Goal: Task Accomplishment & Management: Use online tool/utility

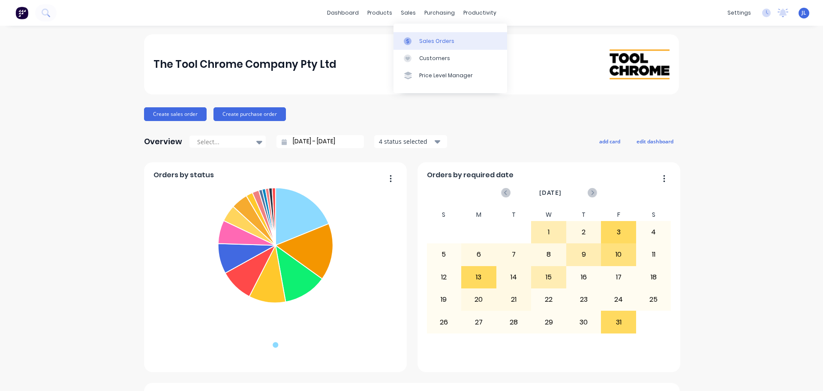
click at [414, 36] on link "Sales Orders" at bounding box center [451, 40] width 114 height 17
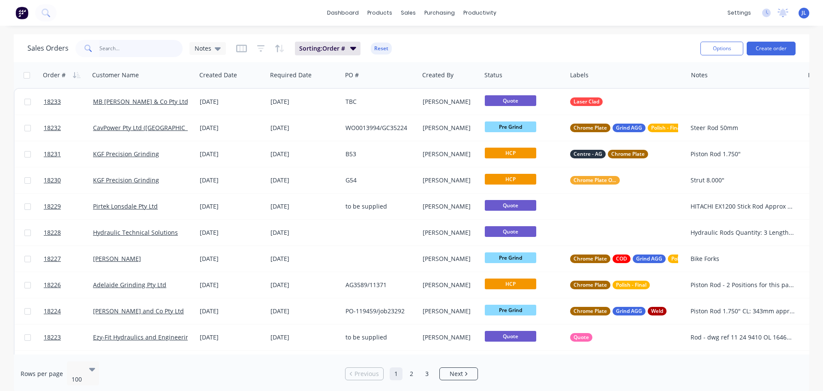
click at [145, 40] on input "text" at bounding box center [141, 48] width 84 height 17
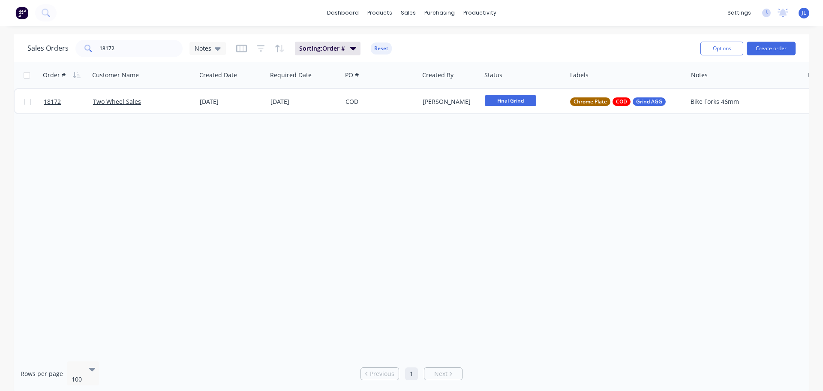
drag, startPoint x: 73, startPoint y: 153, endPoint x: 103, endPoint y: 138, distance: 33.7
click at [73, 153] on div "Order # Customer Name Created Date Required Date PO # Created By Status Labels …" at bounding box center [412, 208] width 796 height 292
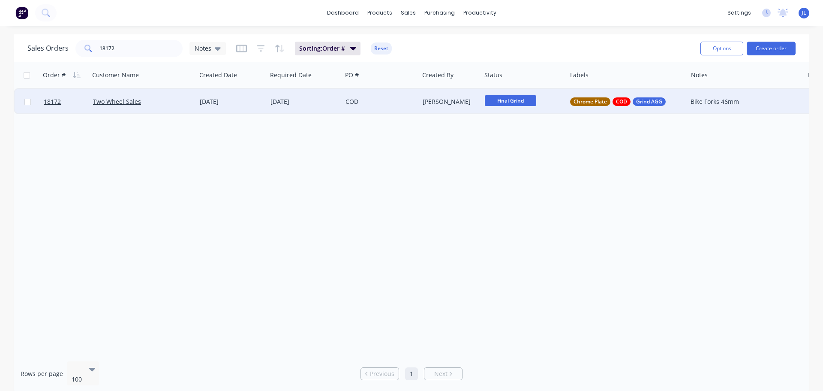
click at [512, 93] on div "Final Grind" at bounding box center [523, 102] width 85 height 26
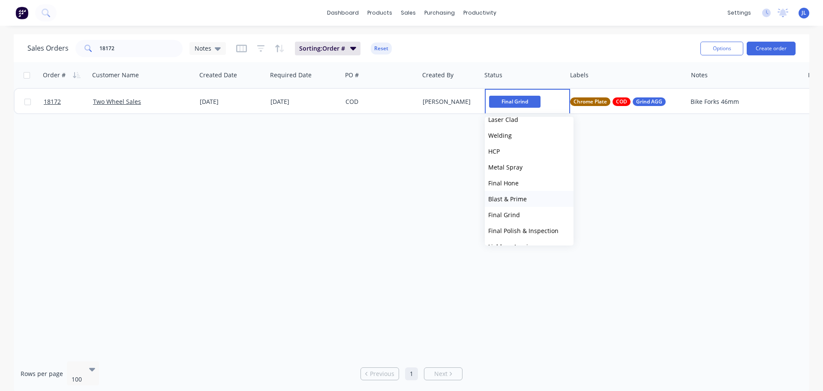
scroll to position [171, 0]
click at [531, 241] on span "Ready for Pick up / Cart note" at bounding box center [529, 242] width 82 height 8
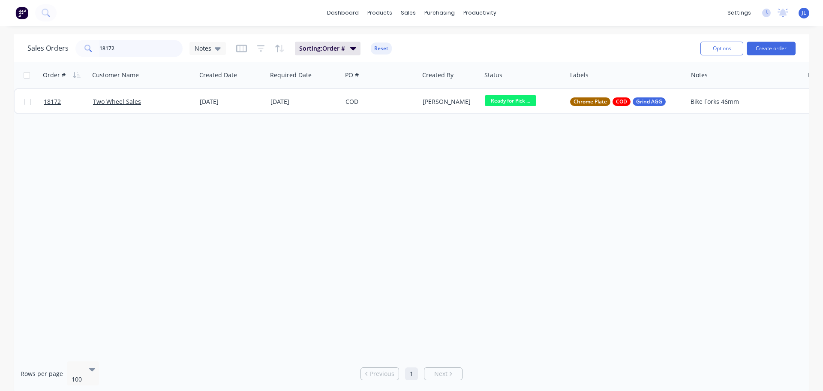
click at [126, 48] on input "18172" at bounding box center [141, 48] width 84 height 17
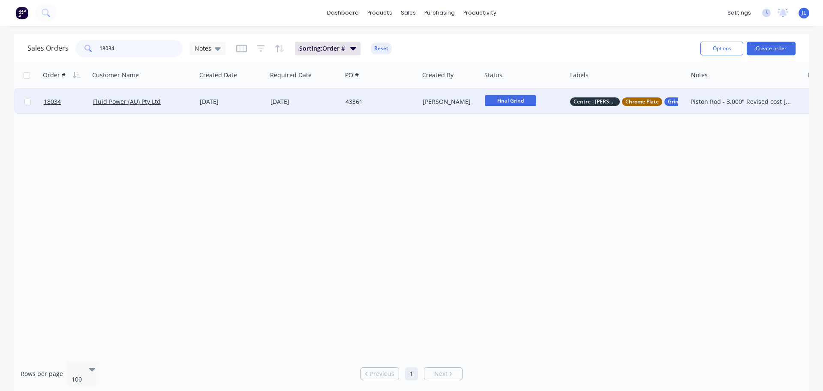
type input "18034"
click at [495, 103] on span "Final Grind" at bounding box center [510, 100] width 51 height 11
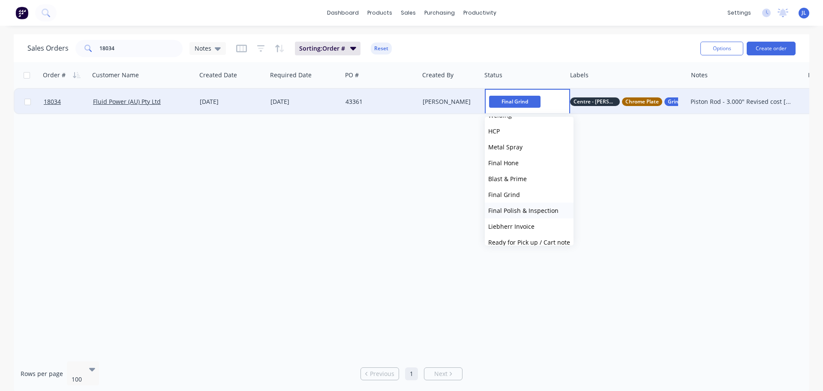
click at [537, 208] on span "Final Polish & Inspection" at bounding box center [523, 210] width 70 height 8
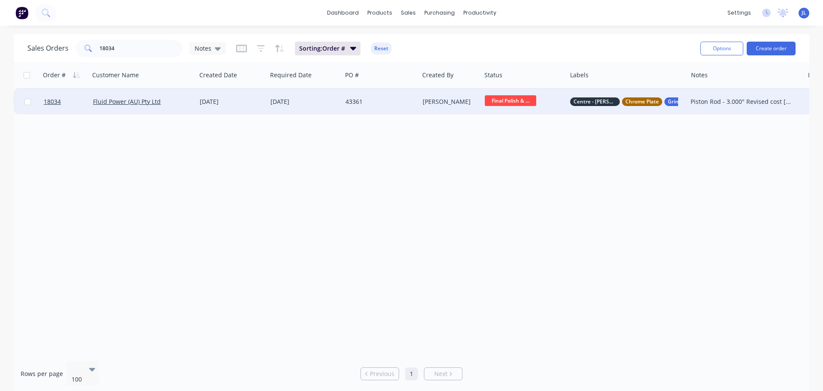
click at [523, 102] on span "Final Polish & ..." at bounding box center [510, 100] width 51 height 11
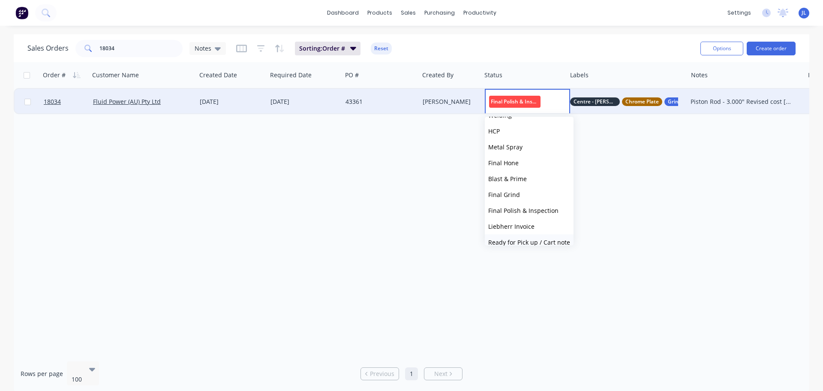
click at [528, 237] on button "Ready for Pick up / Cart note" at bounding box center [529, 242] width 89 height 16
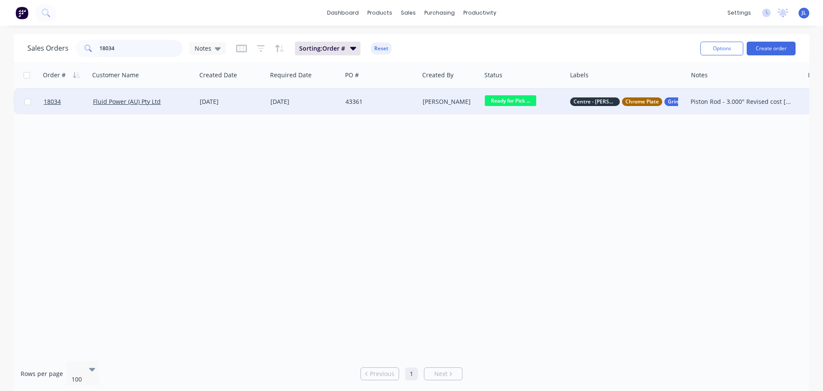
click at [149, 46] on input "18034" at bounding box center [141, 48] width 84 height 17
click at [417, 100] on div "43361" at bounding box center [380, 102] width 77 height 26
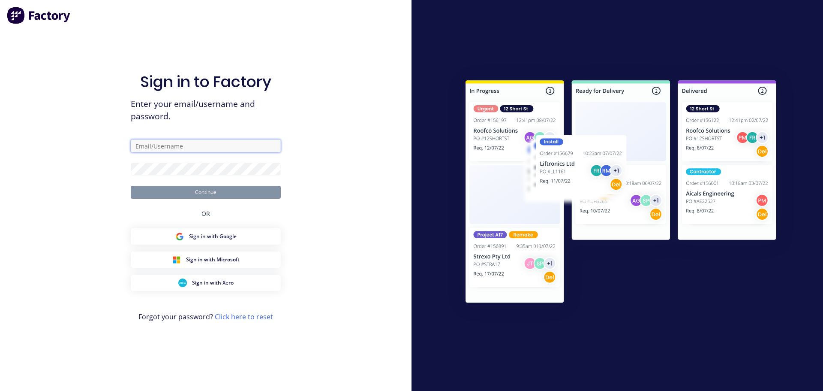
type input "jarred@toolchromecompany.com.au"
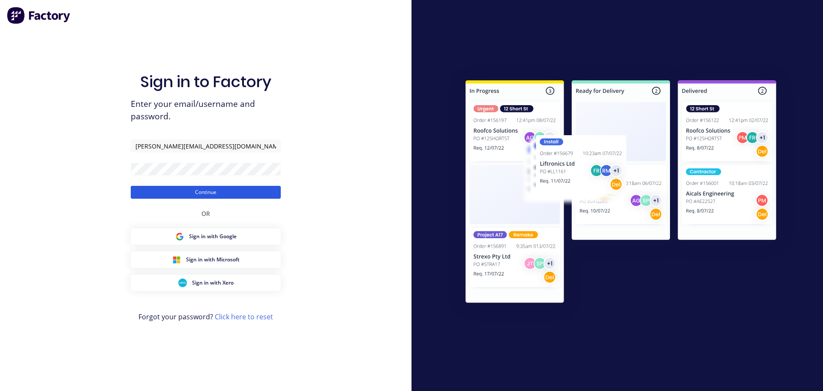
click at [252, 189] on button "Continue" at bounding box center [206, 192] width 150 height 13
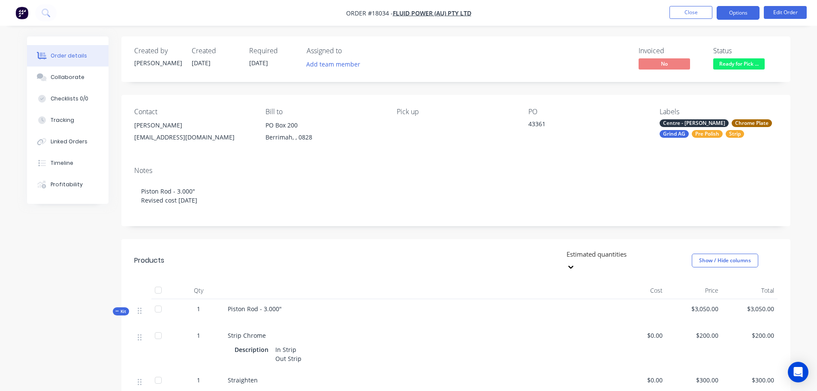
click at [735, 18] on button "Options" at bounding box center [737, 13] width 43 height 14
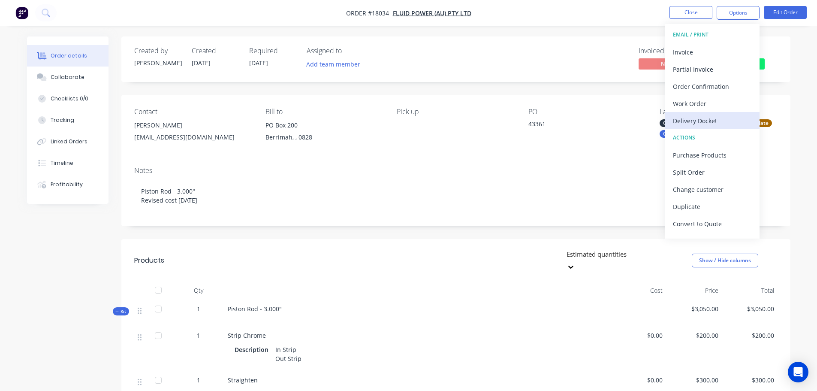
click at [692, 124] on div "Delivery Docket" at bounding box center [712, 120] width 79 height 12
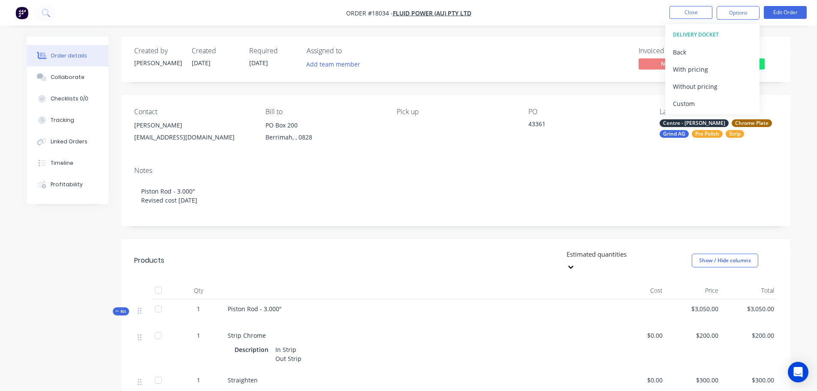
click at [370, 268] on header "Products Estimated quantities Show / Hide columns" at bounding box center [455, 260] width 669 height 43
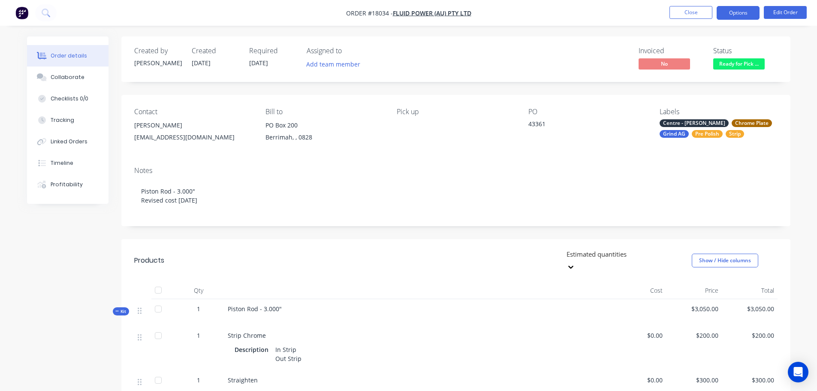
click at [746, 16] on button "Options" at bounding box center [737, 13] width 43 height 14
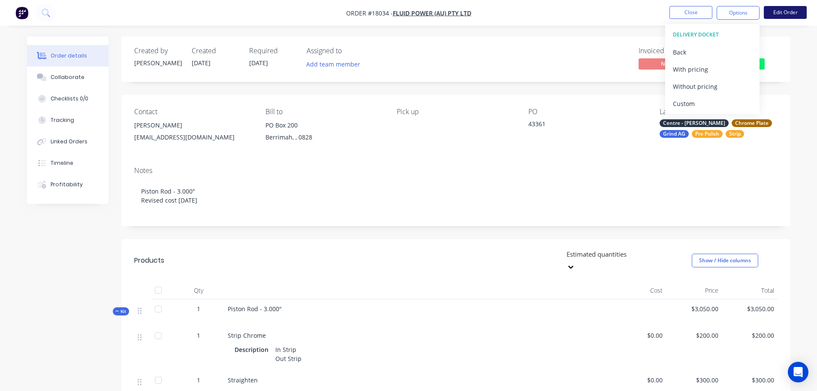
click at [791, 16] on button "Edit Order" at bounding box center [784, 12] width 43 height 13
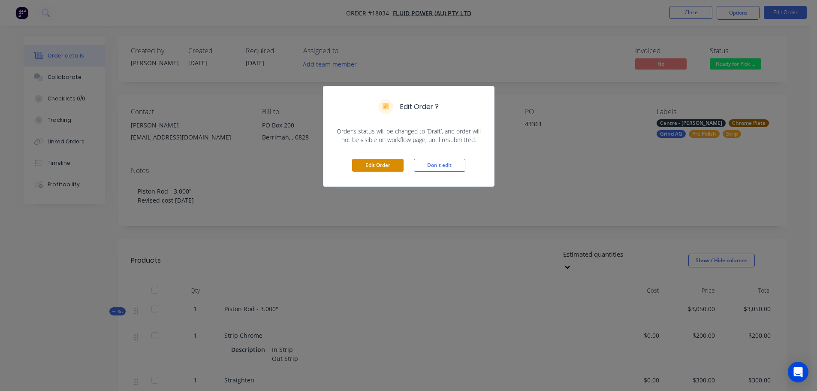
click at [367, 167] on button "Edit Order" at bounding box center [377, 165] width 51 height 13
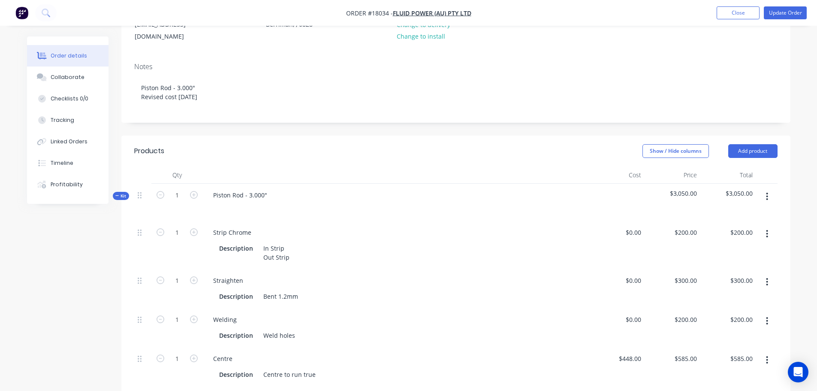
scroll to position [129, 0]
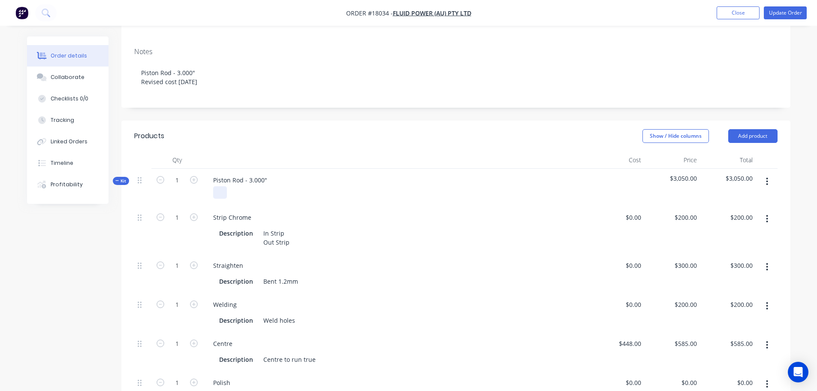
click at [219, 186] on div at bounding box center [220, 192] width 14 height 12
click at [499, 120] on header "Products Show / Hide columns Add product" at bounding box center [455, 135] width 669 height 31
click at [792, 7] on button "Update Order" at bounding box center [784, 12] width 43 height 13
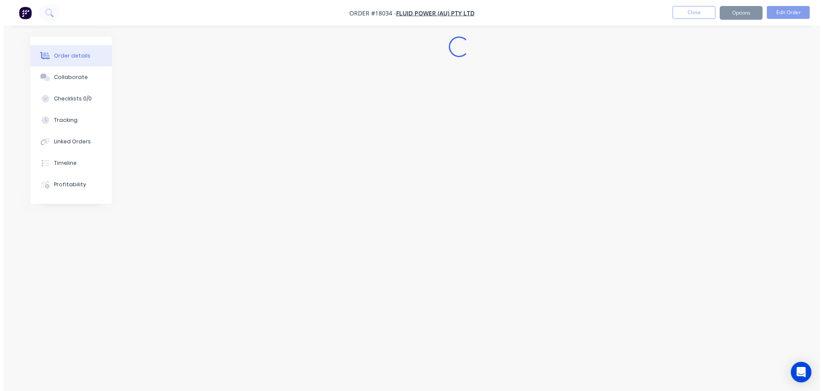
scroll to position [0, 0]
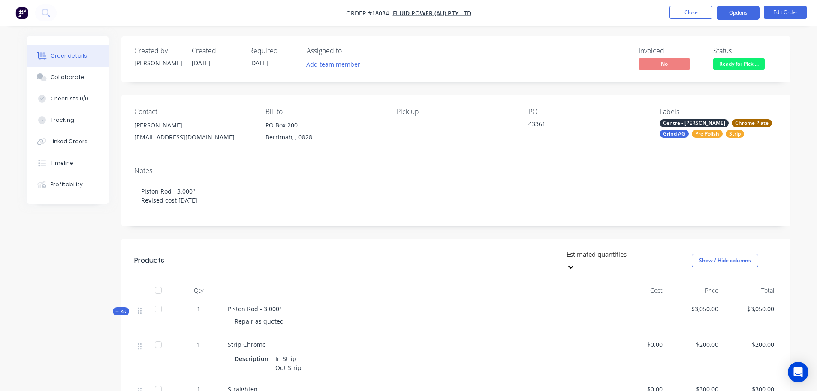
click at [740, 15] on button "Options" at bounding box center [737, 13] width 43 height 14
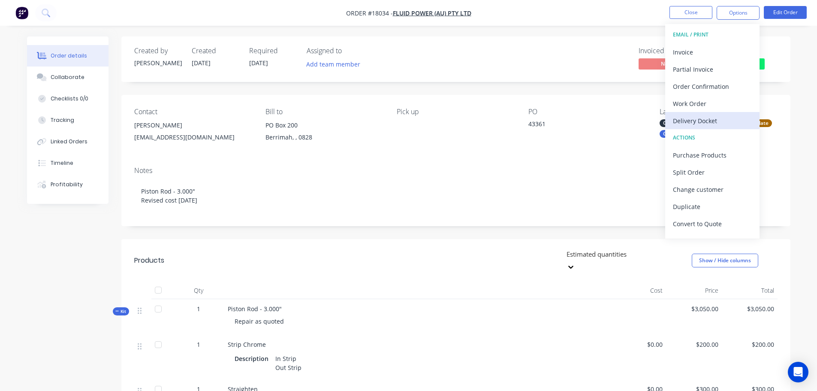
click at [712, 118] on div "Delivery Docket" at bounding box center [712, 120] width 79 height 12
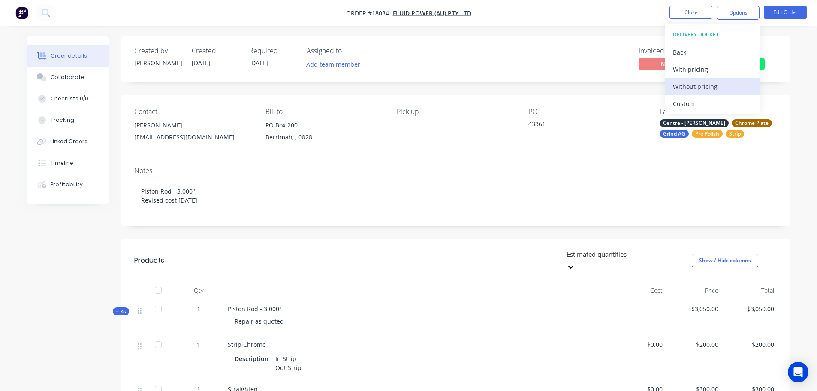
click at [701, 87] on div "Without pricing" at bounding box center [712, 86] width 79 height 12
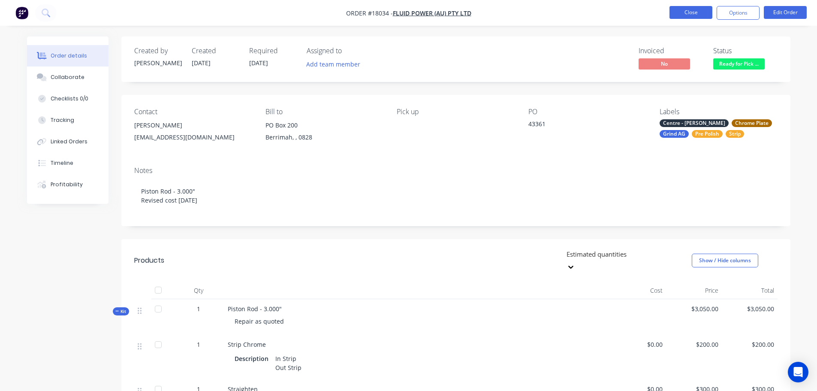
click at [698, 11] on button "Close" at bounding box center [690, 12] width 43 height 13
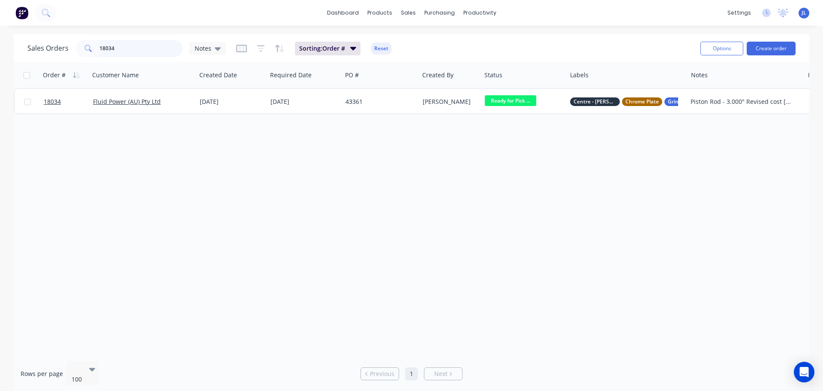
click at [124, 51] on input "18034" at bounding box center [141, 48] width 84 height 17
type input "18172"
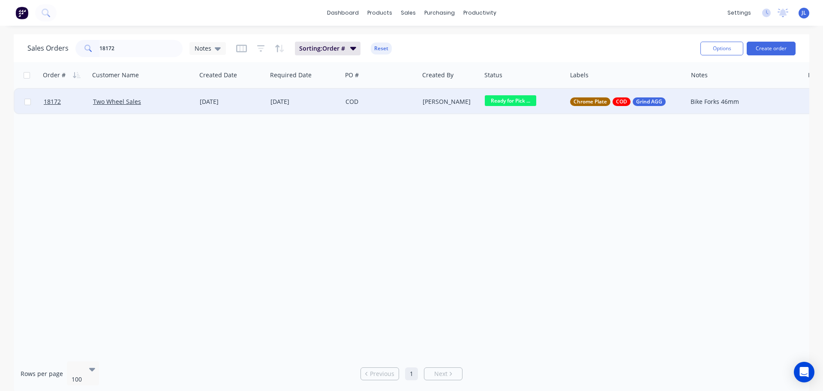
click at [398, 110] on div "COD" at bounding box center [380, 102] width 77 height 26
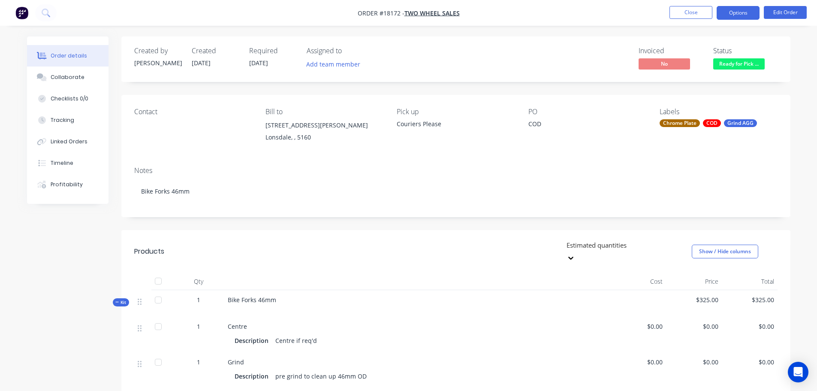
click at [729, 18] on button "Options" at bounding box center [737, 13] width 43 height 14
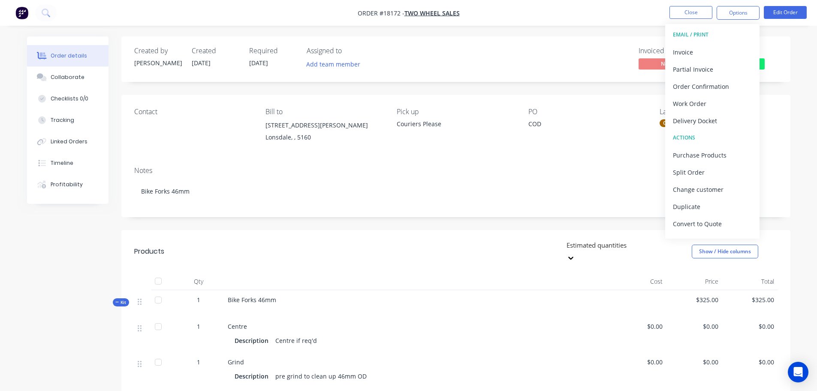
click at [547, 147] on div "Contact Bill to 7/58 O'Sullivan Beach Road Lonsdale, , 5160 Pick up Couriers Pl…" at bounding box center [455, 127] width 669 height 65
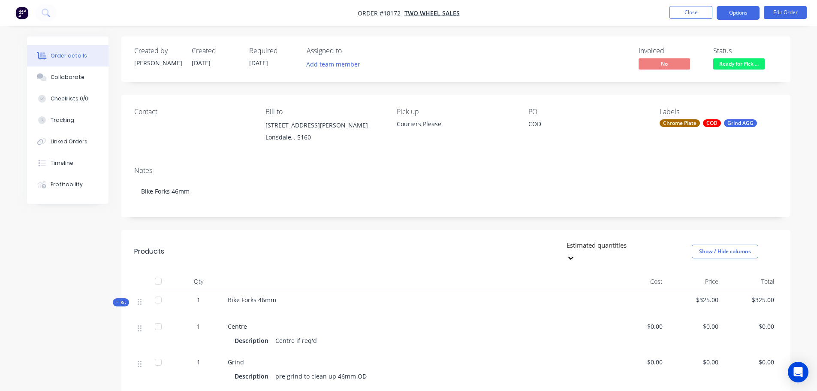
click at [727, 12] on button "Options" at bounding box center [737, 13] width 43 height 14
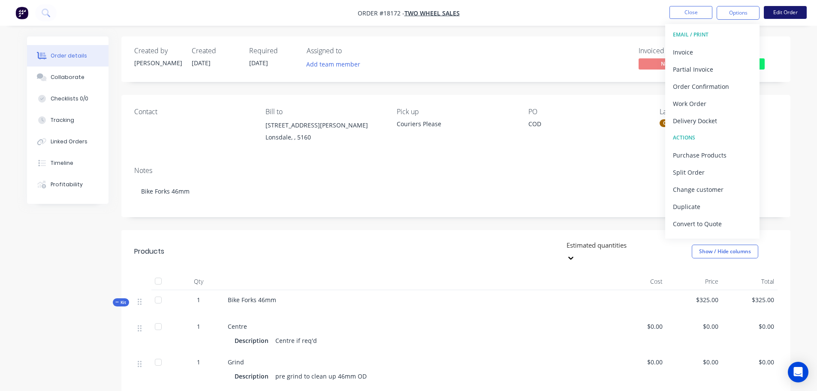
click at [779, 8] on button "Edit Order" at bounding box center [784, 12] width 43 height 13
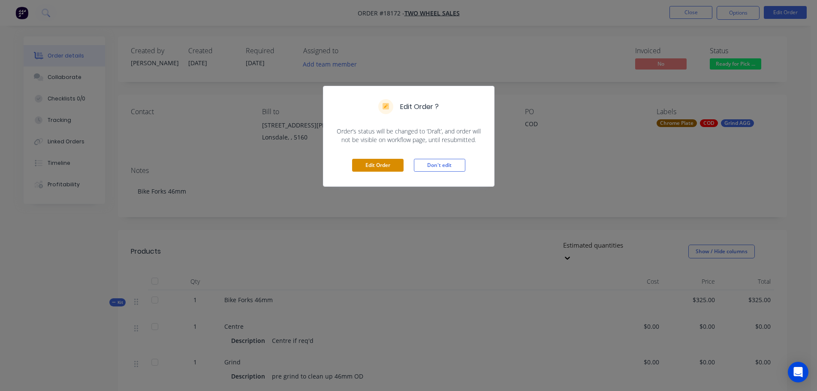
click at [382, 168] on button "Edit Order" at bounding box center [377, 165] width 51 height 13
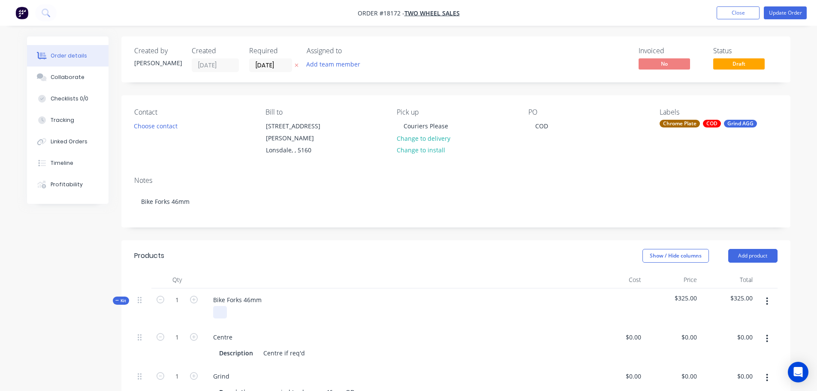
click at [226, 312] on div at bounding box center [395, 312] width 379 height 12
click at [223, 315] on div at bounding box center [220, 312] width 14 height 12
click at [353, 240] on header "Products Show / Hide columns Add product" at bounding box center [455, 255] width 669 height 31
click at [779, 15] on button "Update Order" at bounding box center [784, 12] width 43 height 13
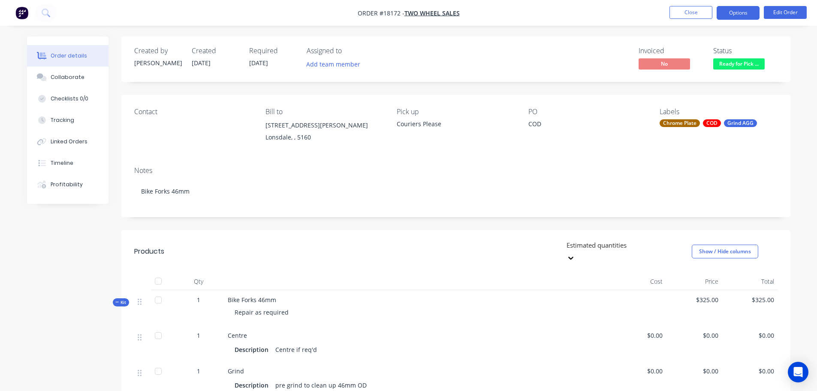
click at [742, 15] on button "Options" at bounding box center [737, 13] width 43 height 14
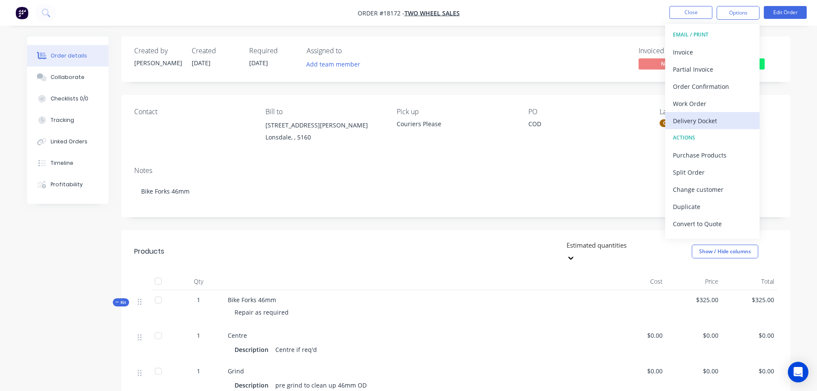
click at [700, 118] on div "Delivery Docket" at bounding box center [712, 120] width 79 height 12
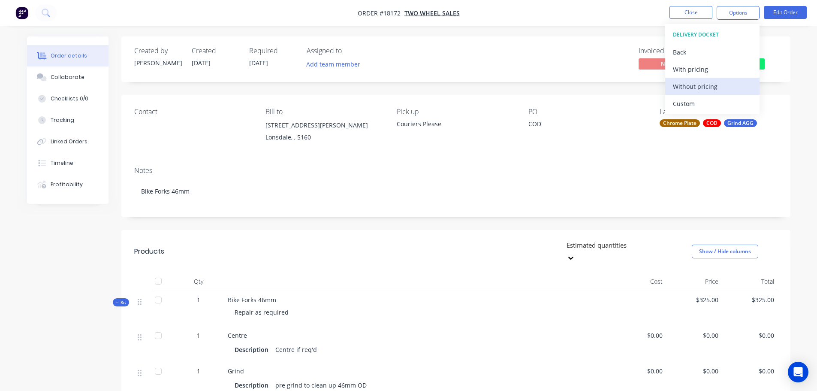
click at [694, 88] on div "Without pricing" at bounding box center [712, 86] width 79 height 12
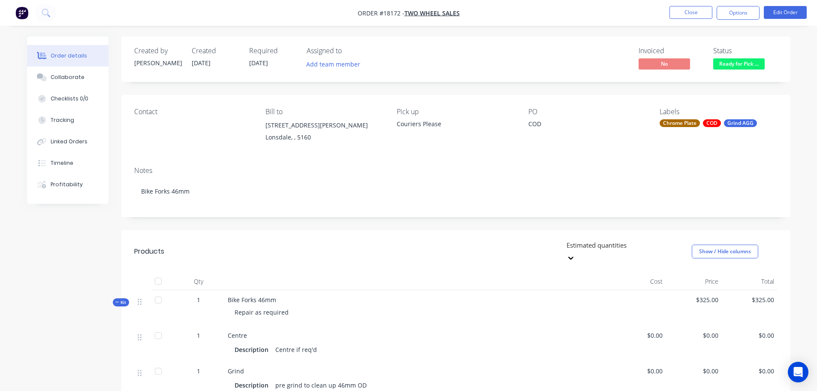
click at [303, 10] on nav "Order #18172 - Two Wheel Sales Close Options Edit Order" at bounding box center [408, 13] width 817 height 26
click at [703, 16] on button "Close" at bounding box center [690, 12] width 43 height 13
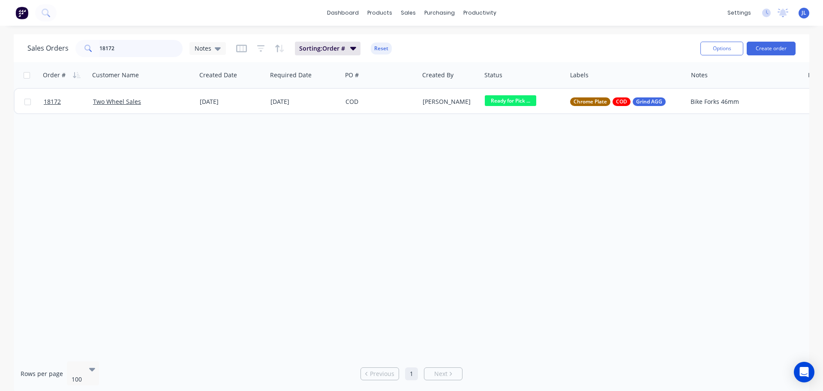
click at [136, 51] on input "18172" at bounding box center [141, 48] width 84 height 17
type input "1"
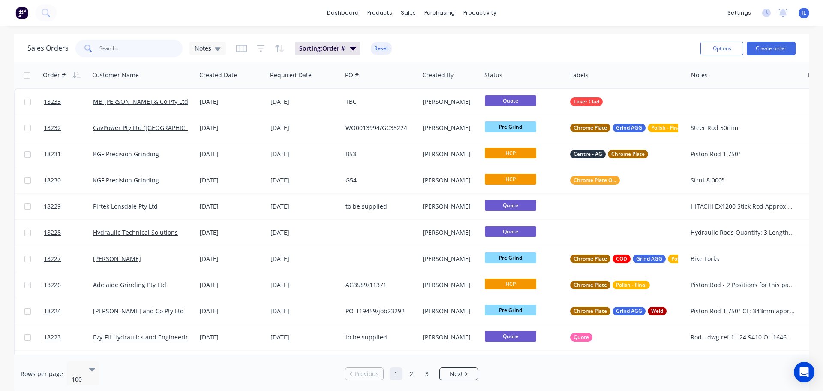
click at [144, 51] on input "text" at bounding box center [141, 48] width 84 height 17
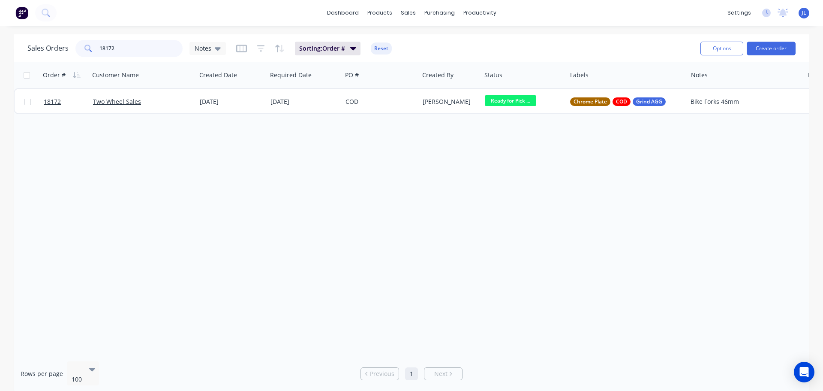
click at [120, 51] on input "18172" at bounding box center [141, 48] width 84 height 17
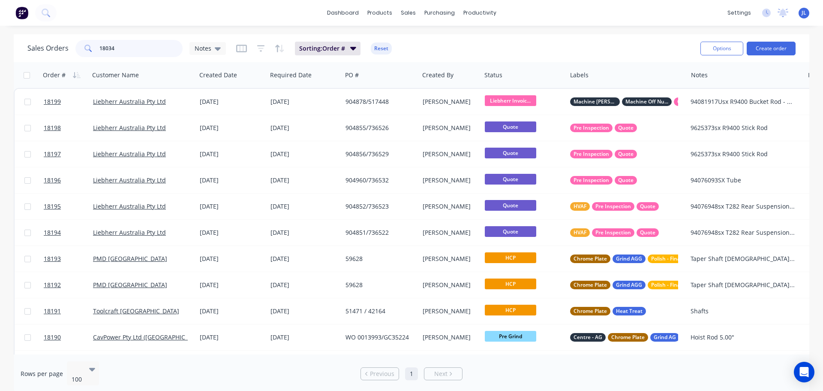
type input "18034"
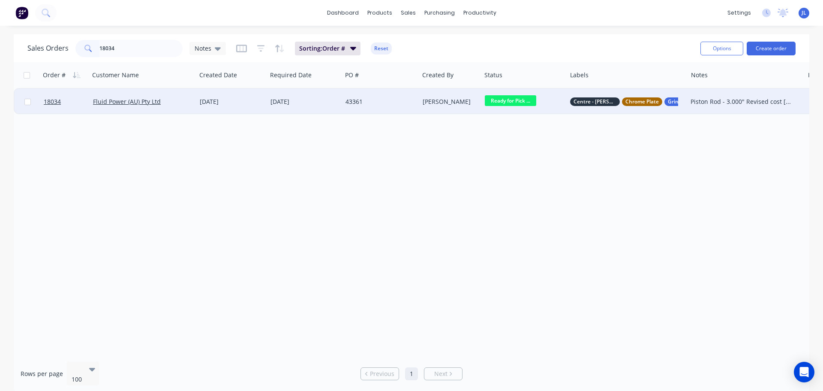
click at [365, 106] on div "43361" at bounding box center [380, 102] width 77 height 26
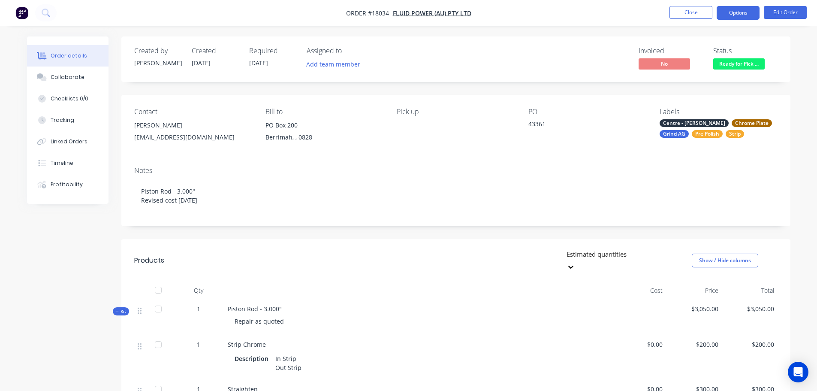
click at [736, 16] on button "Options" at bounding box center [737, 13] width 43 height 14
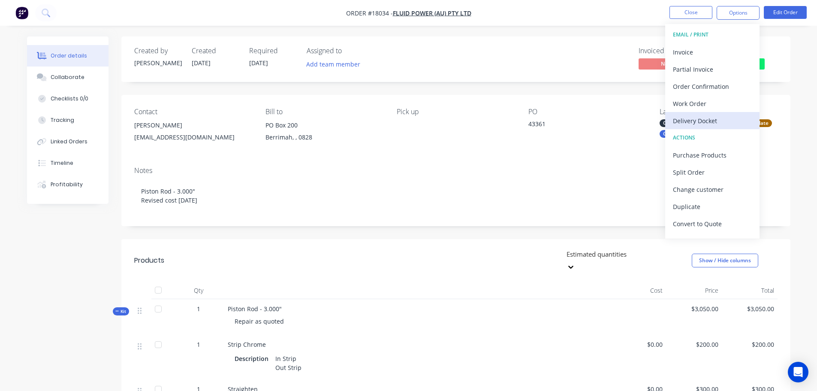
click at [696, 114] on button "Delivery Docket" at bounding box center [712, 120] width 94 height 17
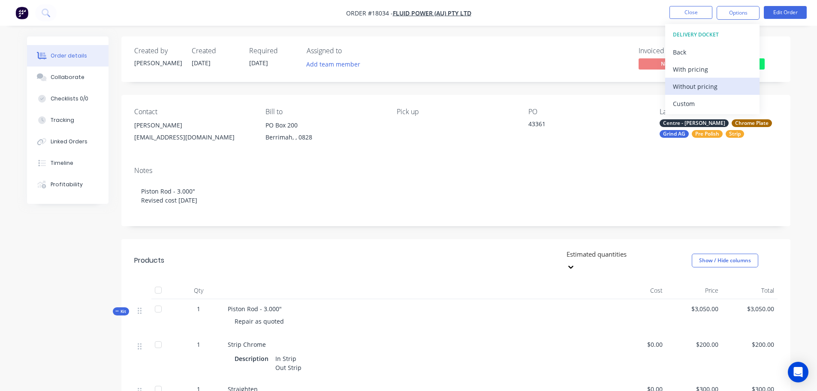
click at [698, 88] on div "Without pricing" at bounding box center [712, 86] width 79 height 12
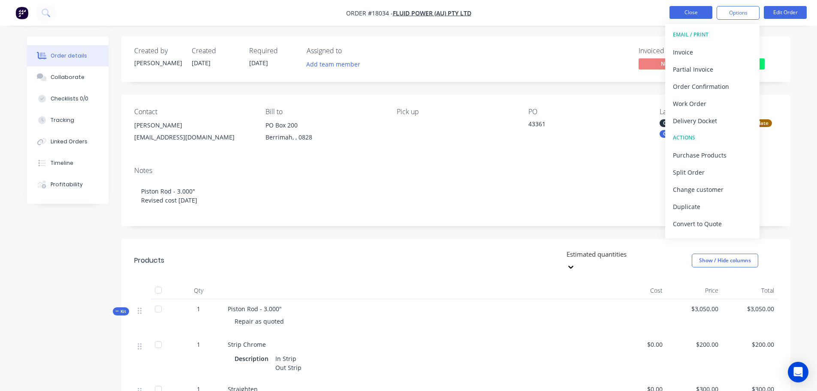
click at [694, 13] on button "Close" at bounding box center [690, 12] width 43 height 13
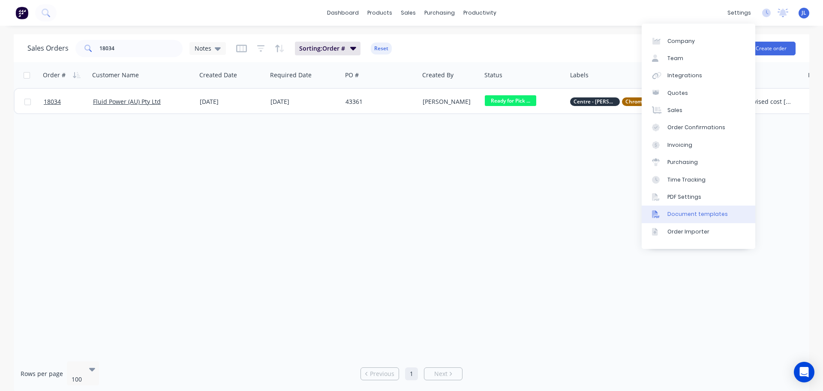
click at [685, 210] on link "Document templates" at bounding box center [699, 213] width 114 height 17
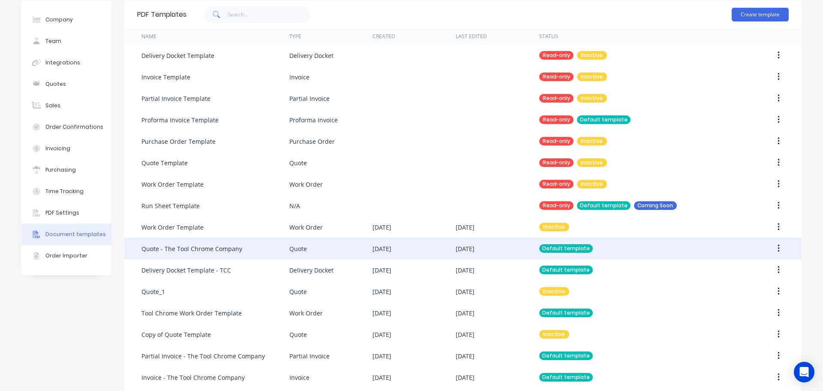
scroll to position [64, 0]
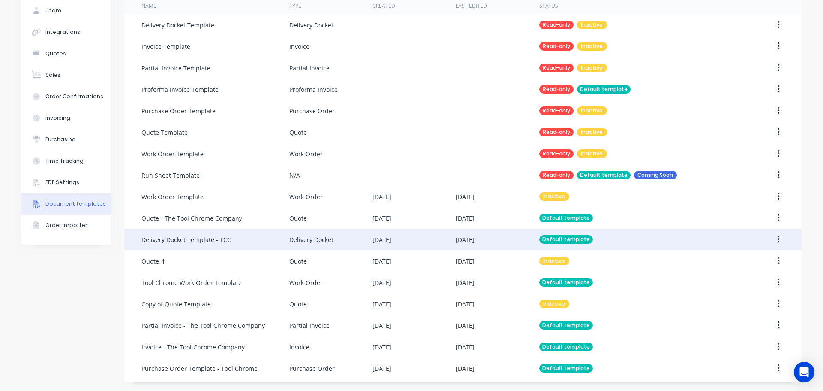
click at [209, 236] on div "Delivery Docket Template - TCC" at bounding box center [186, 239] width 90 height 9
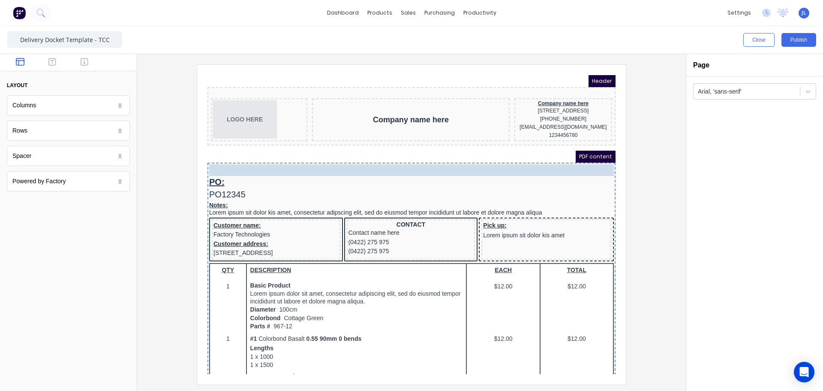
drag, startPoint x: 360, startPoint y: 163, endPoint x: 360, endPoint y: 144, distance: 18.9
click at [360, 144] on body "Header LOGO HERE Company name here Company name here 234 Beach Road Gold Coast,…" at bounding box center [401, 214] width 408 height 299
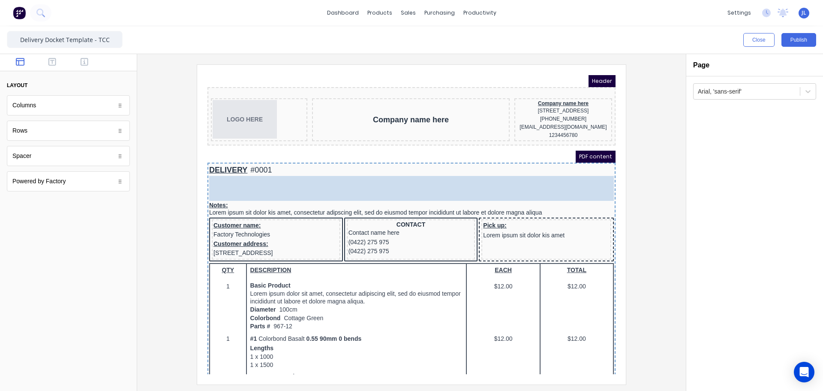
drag, startPoint x: 201, startPoint y: 176, endPoint x: 282, endPoint y: 162, distance: 81.7
click at [282, 162] on body "Header LOGO HERE Company name here Company name here 234 Beach Road Gold Coast,…" at bounding box center [401, 214] width 408 height 299
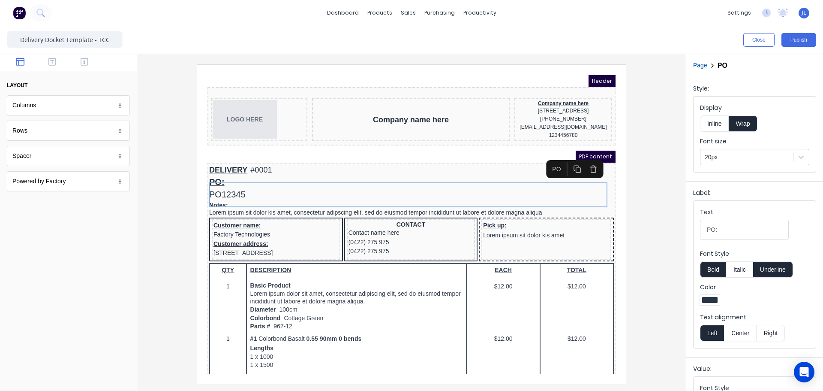
click at [580, 161] on icon "button" at bounding box center [583, 159] width 8 height 8
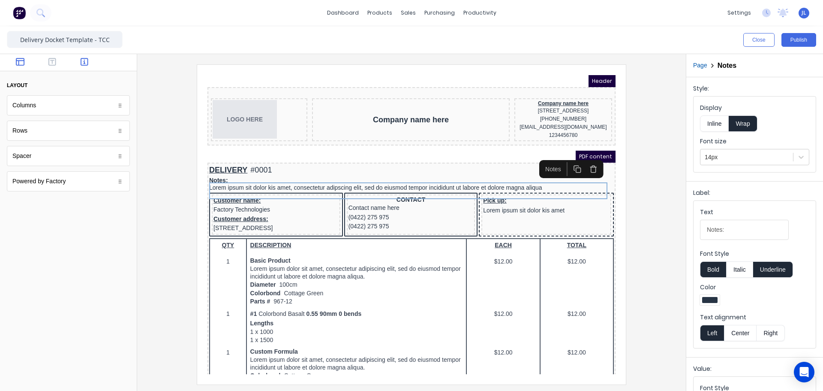
click at [84, 60] on icon "button" at bounding box center [85, 61] width 8 height 9
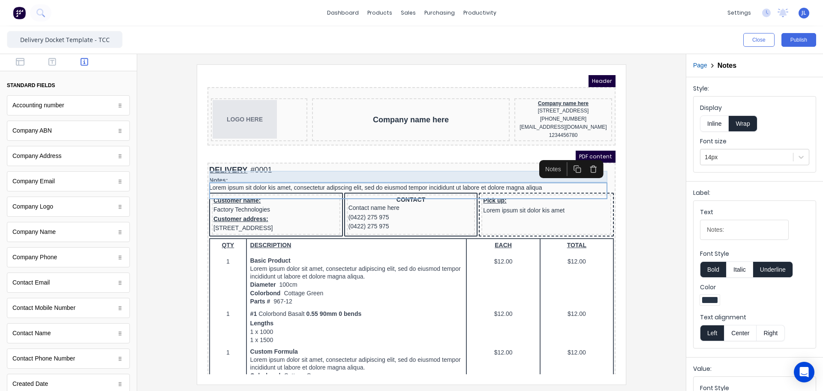
click at [320, 165] on div "DELIVERY #0001" at bounding box center [401, 160] width 405 height 12
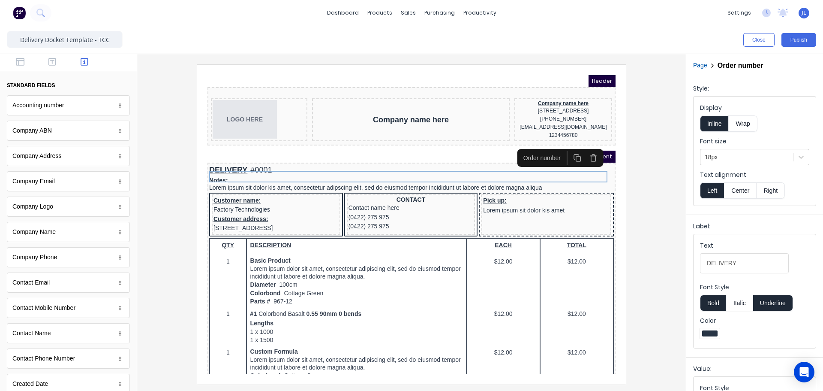
click at [585, 148] on icon "button" at bounding box center [583, 147] width 8 height 8
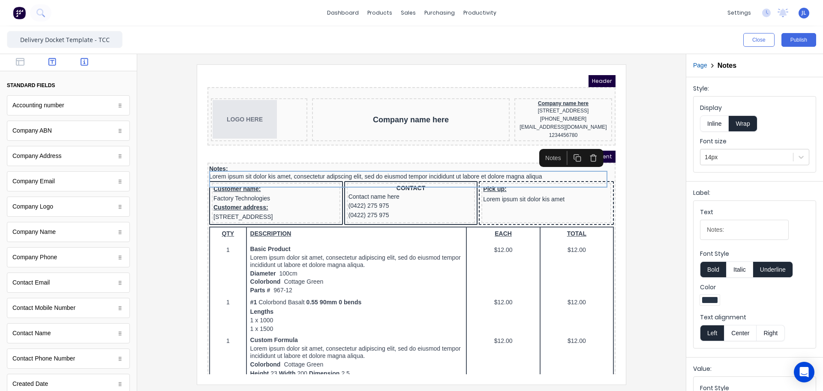
click at [48, 60] on icon "button" at bounding box center [52, 61] width 8 height 9
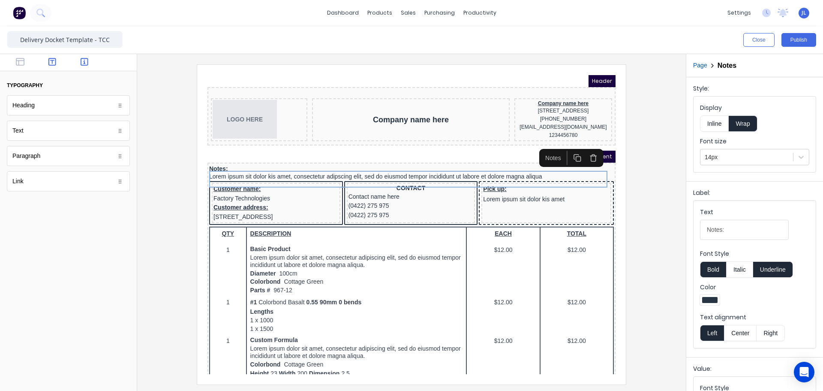
click at [80, 66] on button "button" at bounding box center [84, 62] width 27 height 10
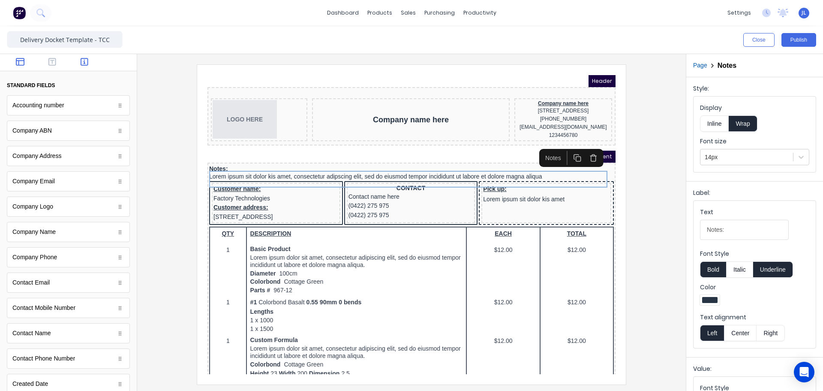
click at [19, 64] on icon "button" at bounding box center [20, 61] width 9 height 9
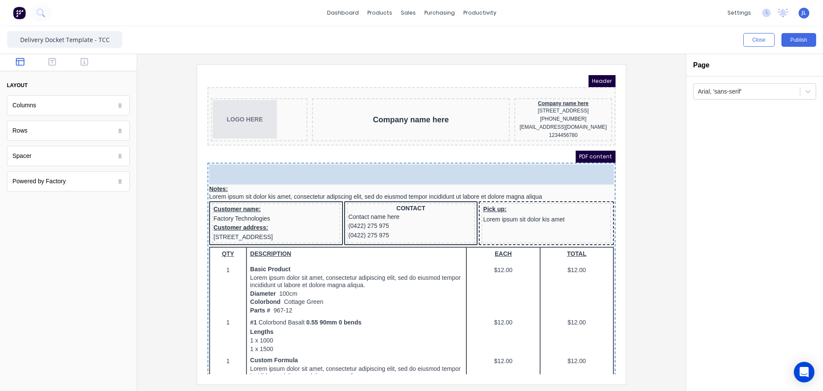
drag, startPoint x: 37, startPoint y: 107, endPoint x: 289, endPoint y: 166, distance: 258.5
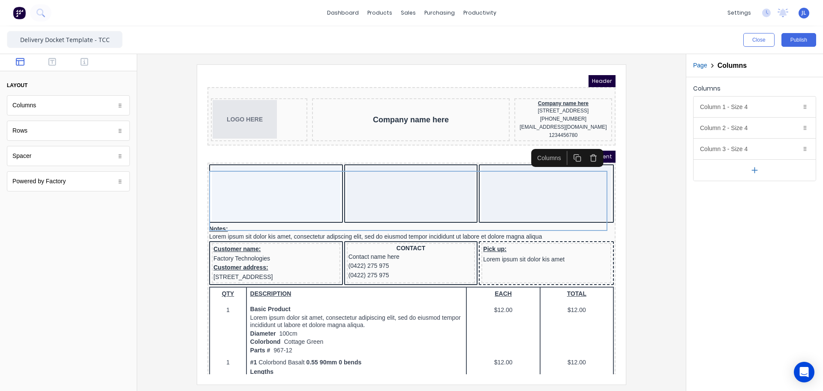
click at [90, 51] on div "Close Publish" at bounding box center [411, 39] width 823 height 27
click at [89, 57] on div at bounding box center [68, 62] width 137 height 17
click at [86, 62] on icon "button" at bounding box center [85, 61] width 8 height 9
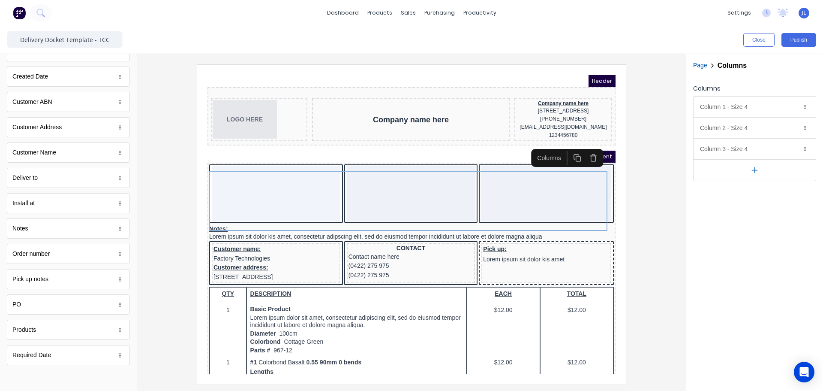
scroll to position [264, 0]
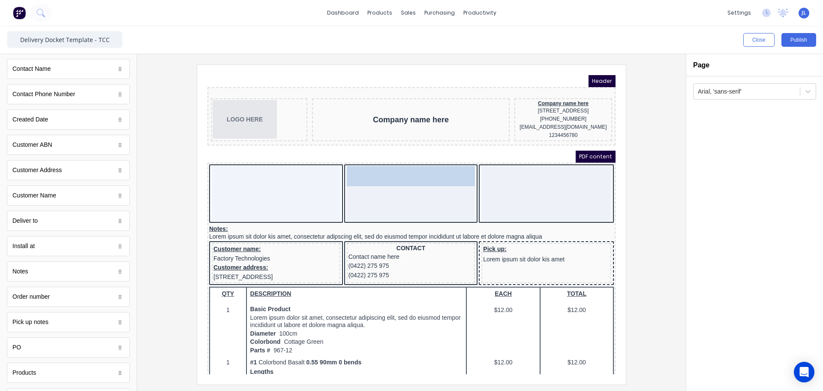
drag, startPoint x: 24, startPoint y: 347, endPoint x: 371, endPoint y: 175, distance: 387.8
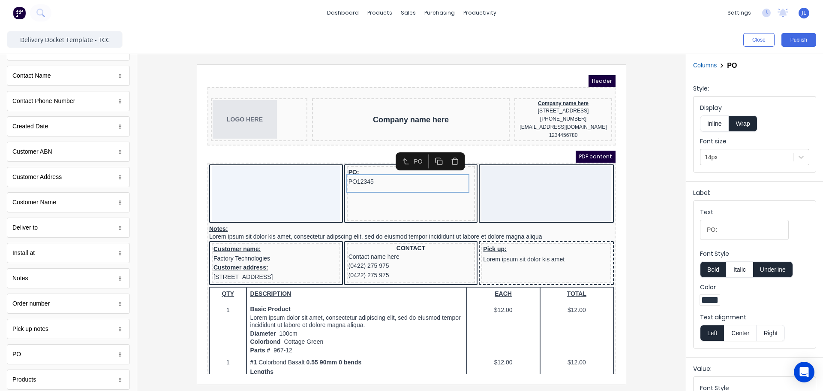
scroll to position [300, 0]
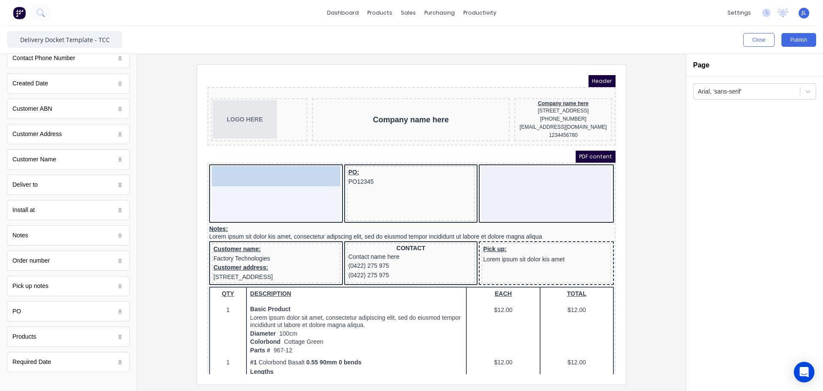
click at [251, 174] on div "Deliver to Deliver to" at bounding box center [265, 183] width 129 height 55
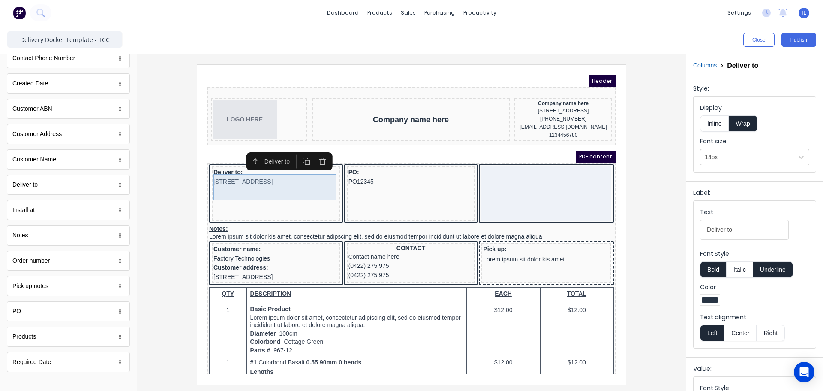
click at [256, 176] on div "Deliver to: 234 Beach Road Gold Coast, Queensland, Australia" at bounding box center [265, 166] width 125 height 18
click at [312, 151] on icon "button" at bounding box center [312, 151] width 8 height 8
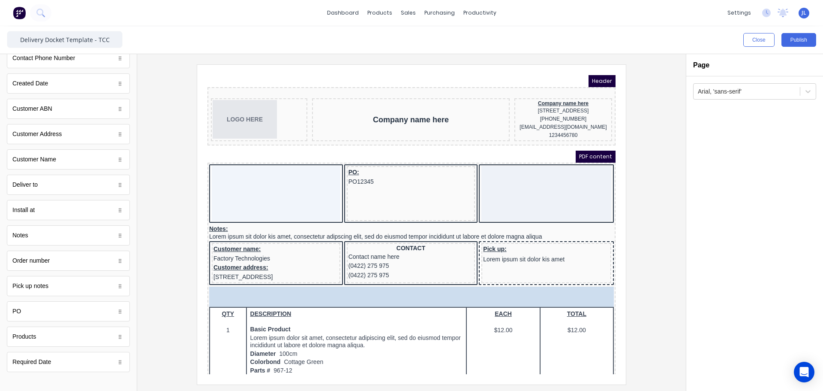
drag, startPoint x: 55, startPoint y: 314, endPoint x: 26, endPoint y: 309, distance: 30.0
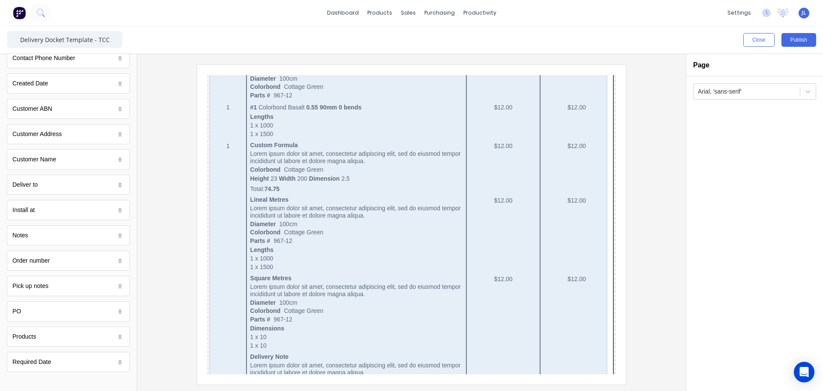
scroll to position [40, 0]
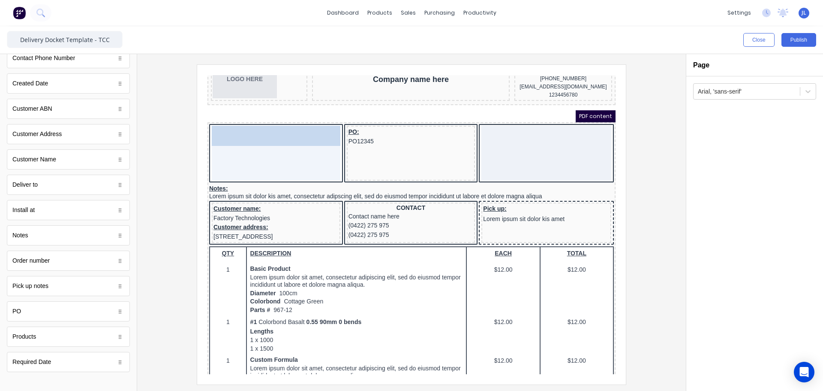
drag, startPoint x: 32, startPoint y: 264, endPoint x: 232, endPoint y: 135, distance: 238.2
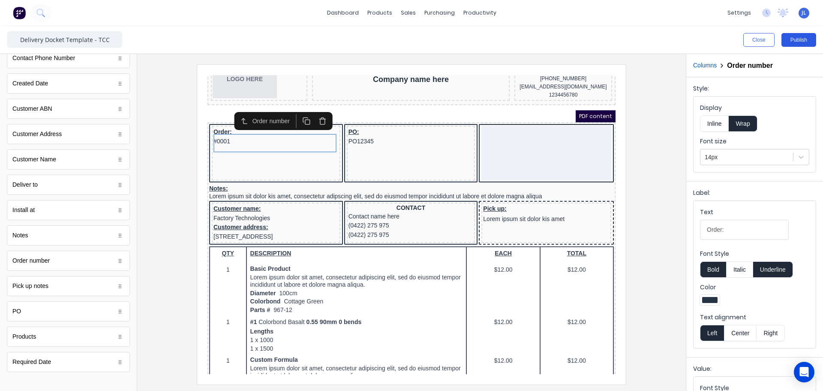
click at [786, 40] on button "Publish" at bounding box center [798, 40] width 35 height 14
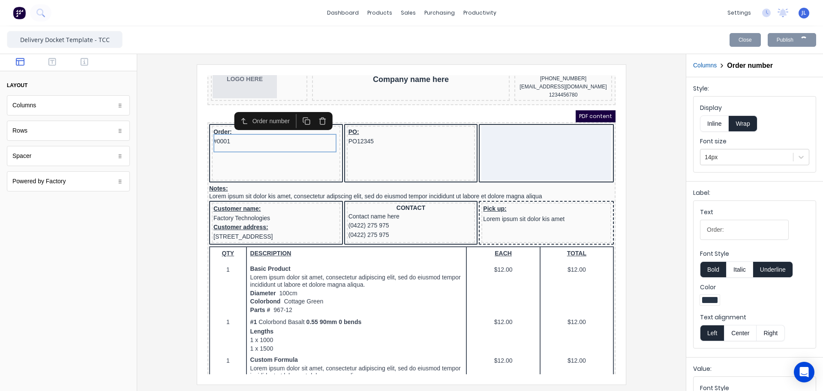
scroll to position [0, 0]
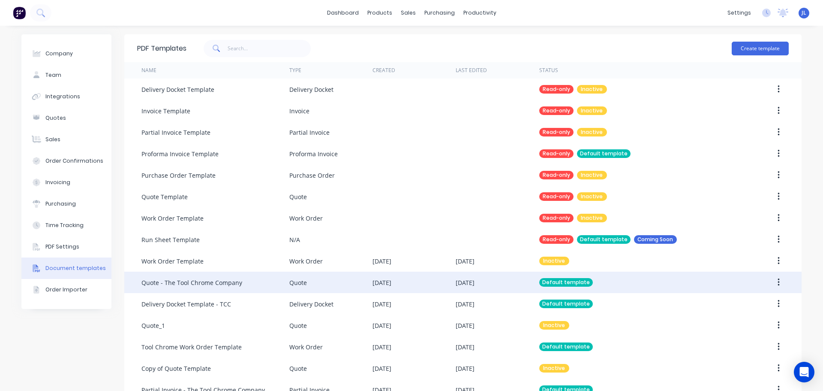
click at [243, 282] on div "Quote - The Tool Chrome Company" at bounding box center [215, 281] width 148 height 21
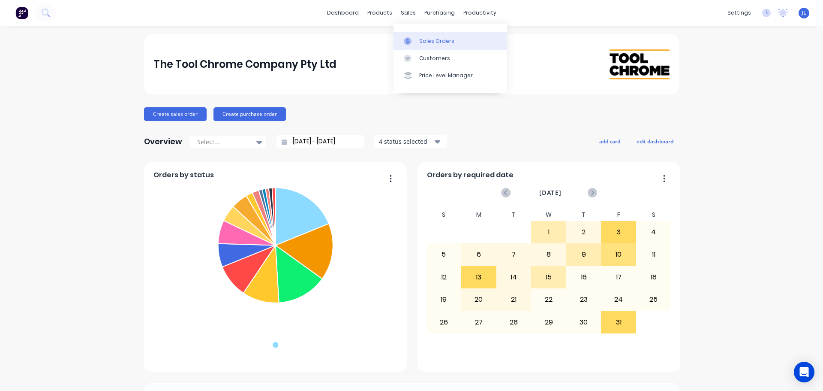
click at [418, 39] on link "Sales Orders" at bounding box center [451, 40] width 114 height 17
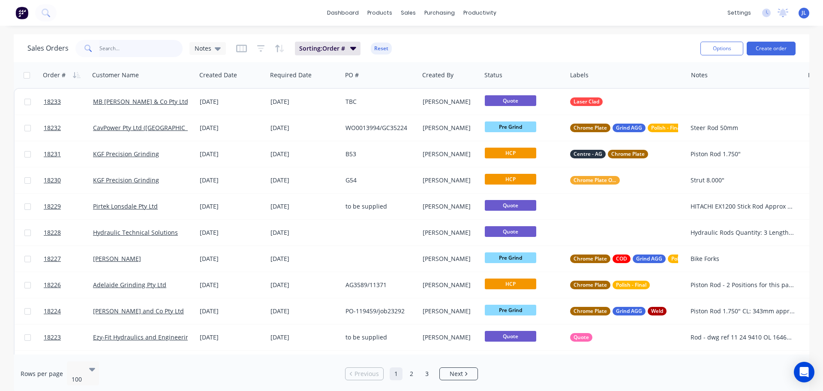
click at [130, 49] on input "text" at bounding box center [141, 48] width 84 height 17
type input "18172"
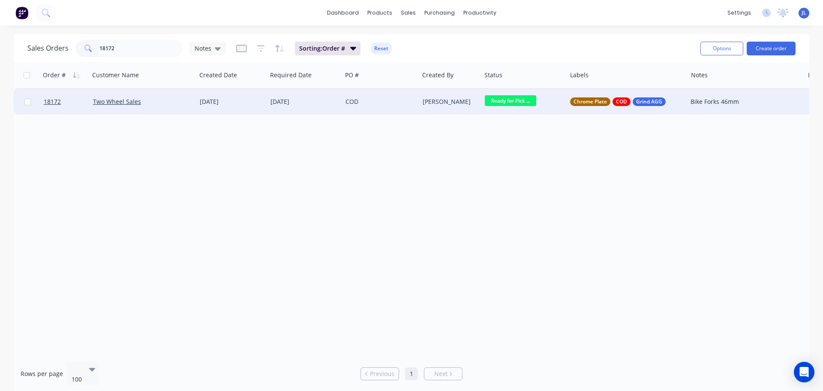
click at [354, 111] on div "COD" at bounding box center [380, 102] width 77 height 26
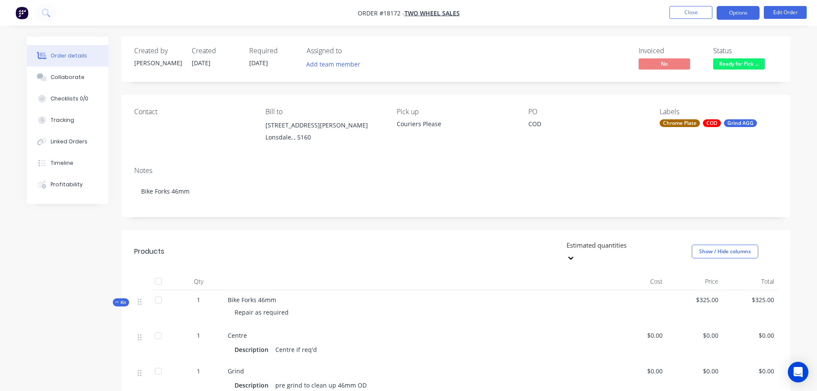
click at [744, 17] on button "Options" at bounding box center [737, 13] width 43 height 14
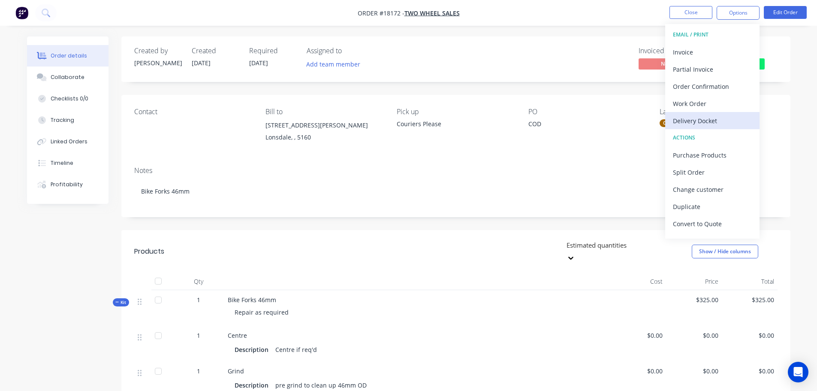
click at [697, 121] on div "Delivery Docket" at bounding box center [712, 120] width 79 height 12
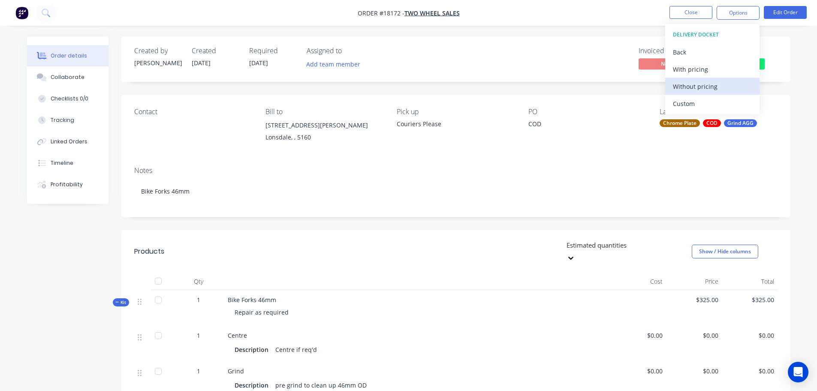
click at [689, 87] on div "Without pricing" at bounding box center [712, 86] width 79 height 12
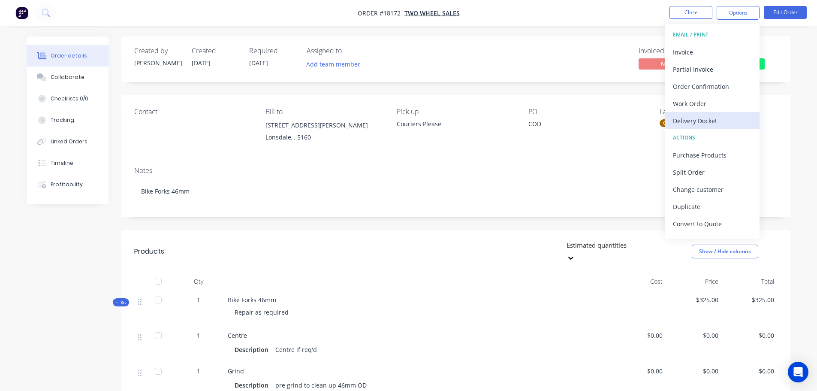
click at [698, 123] on div "Delivery Docket" at bounding box center [712, 120] width 79 height 12
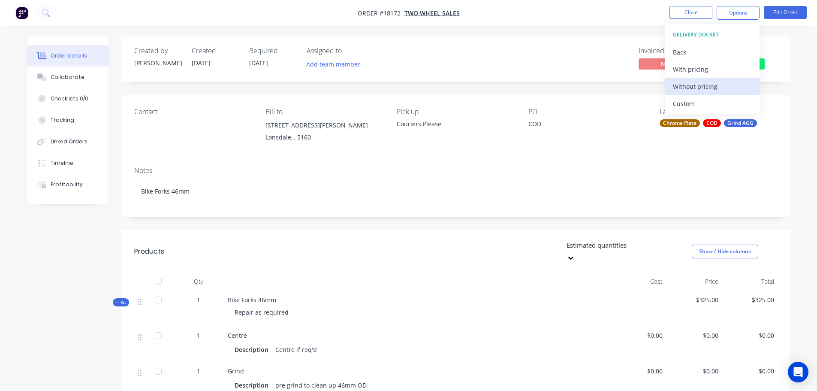
click at [695, 87] on div "Without pricing" at bounding box center [712, 86] width 79 height 12
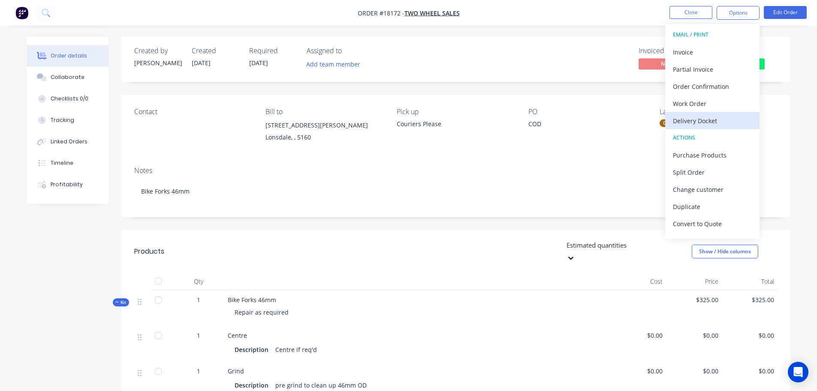
click at [708, 123] on div "Delivery Docket" at bounding box center [712, 120] width 79 height 12
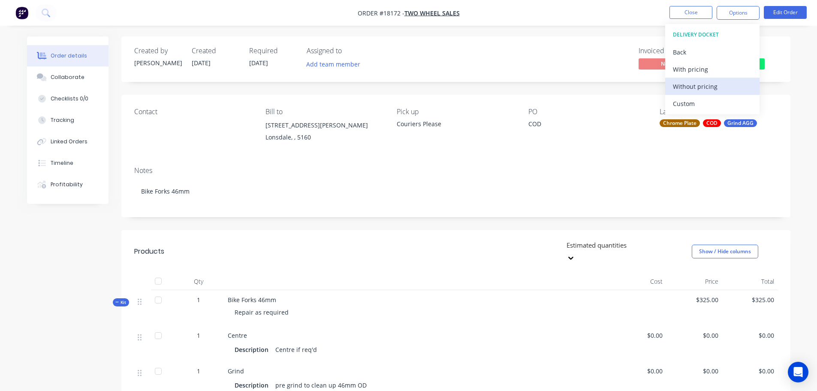
click at [684, 82] on div "Without pricing" at bounding box center [712, 86] width 79 height 12
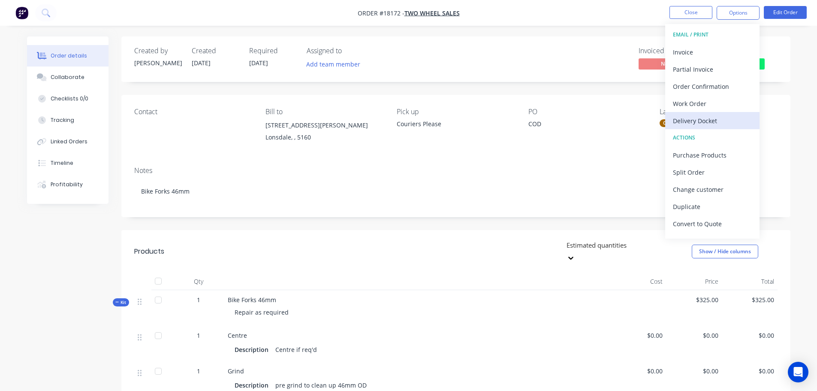
click at [698, 121] on div "Delivery Docket" at bounding box center [712, 120] width 79 height 12
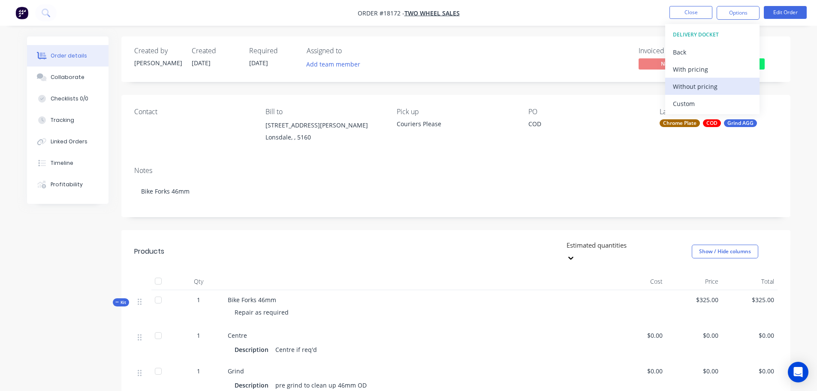
click at [705, 84] on div "Without pricing" at bounding box center [712, 86] width 79 height 12
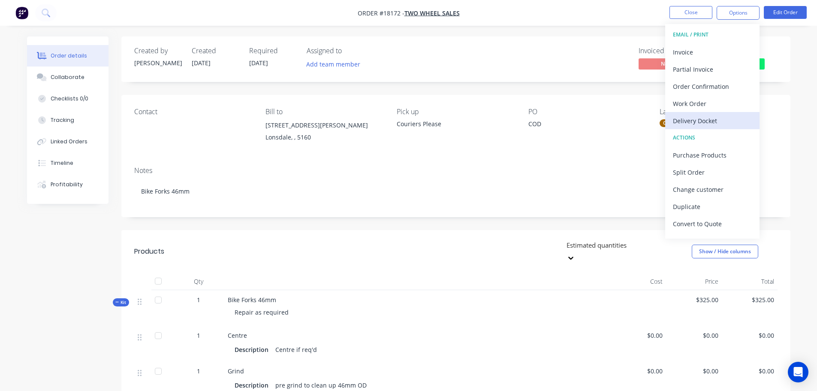
click at [697, 126] on div "Delivery Docket" at bounding box center [712, 120] width 79 height 12
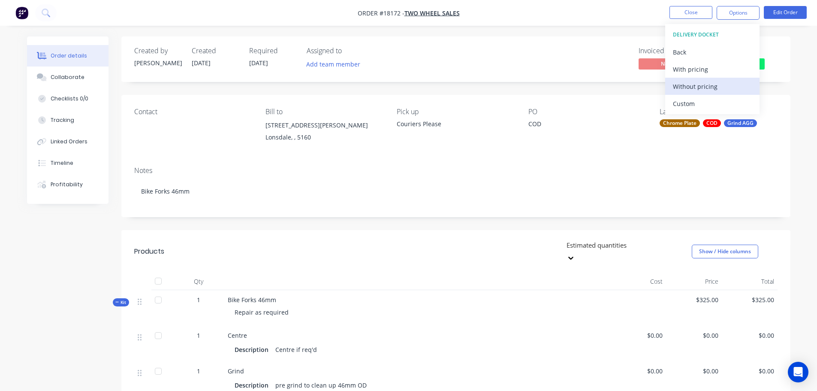
click at [682, 86] on div "Without pricing" at bounding box center [712, 86] width 79 height 12
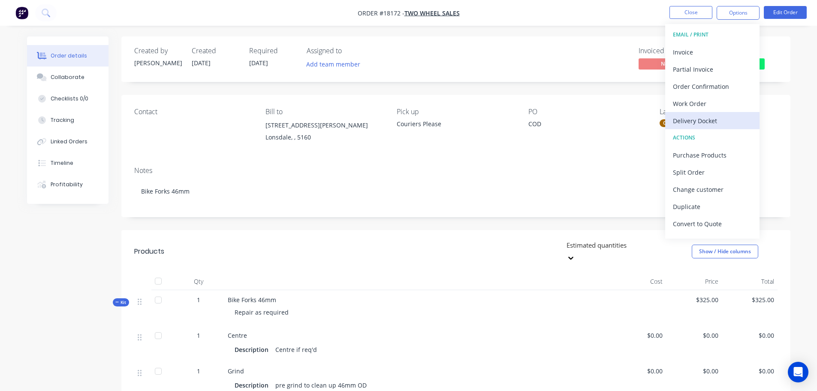
click at [685, 124] on div "Delivery Docket" at bounding box center [712, 120] width 79 height 12
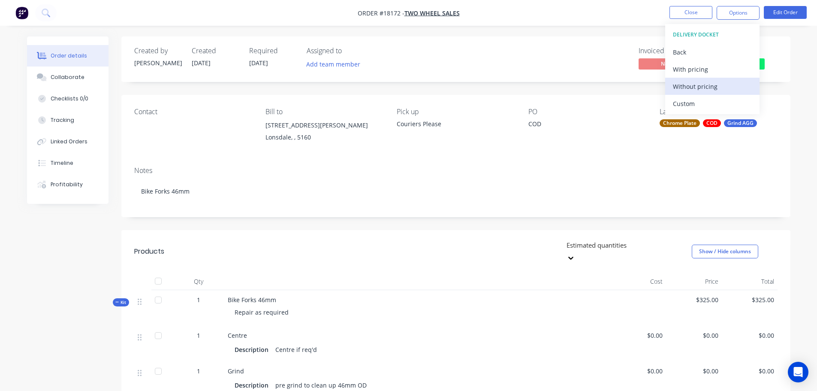
click at [677, 88] on div "Without pricing" at bounding box center [712, 86] width 79 height 12
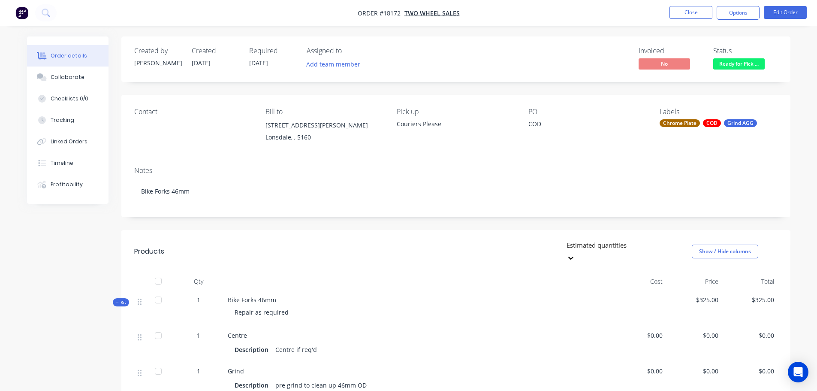
click at [566, 21] on nav "Order #18172 - Two Wheel Sales Close Options Edit Order" at bounding box center [408, 13] width 817 height 26
click at [736, 8] on button "Options" at bounding box center [737, 13] width 43 height 14
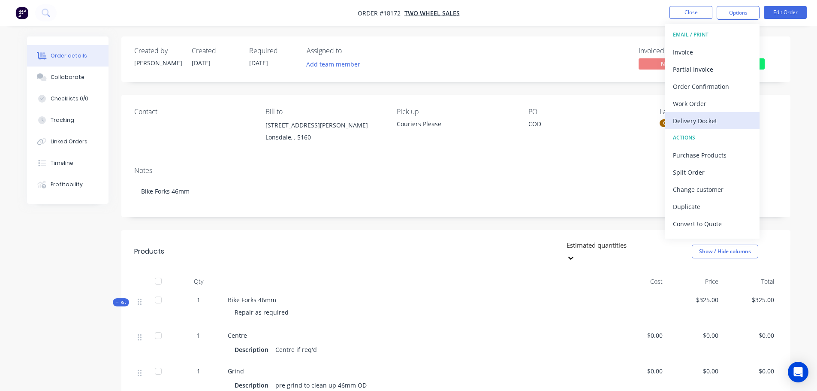
click at [706, 122] on div "Delivery Docket" at bounding box center [712, 120] width 79 height 12
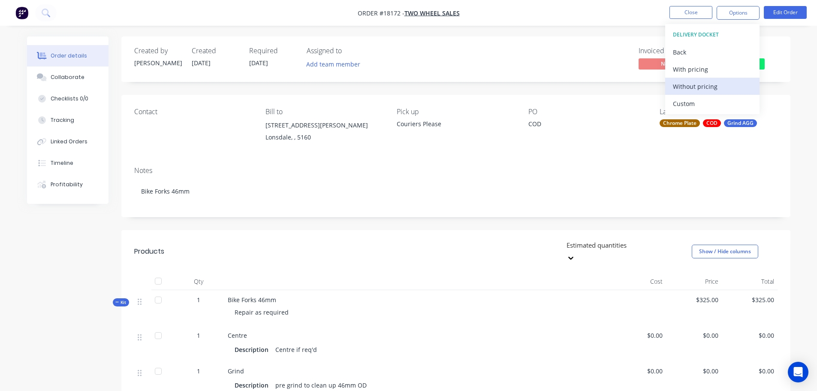
click at [687, 86] on div "Without pricing" at bounding box center [712, 86] width 79 height 12
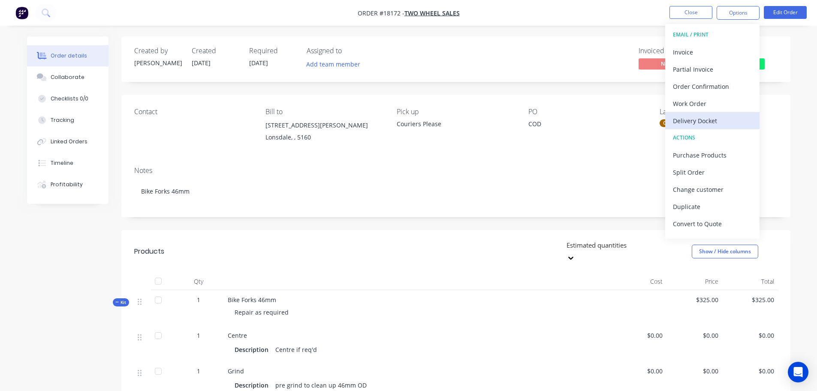
click at [690, 114] on button "Delivery Docket" at bounding box center [712, 120] width 94 height 17
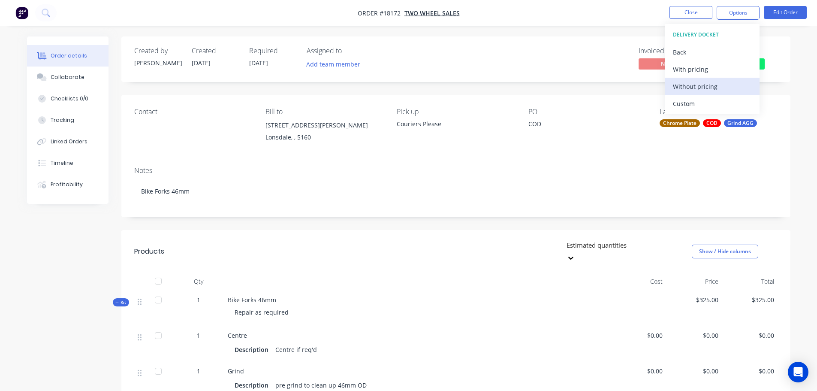
click at [681, 90] on div "Without pricing" at bounding box center [712, 86] width 79 height 12
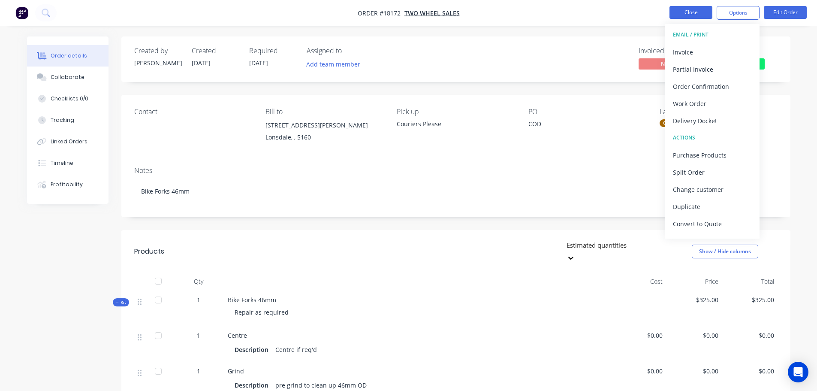
click at [697, 11] on button "Close" at bounding box center [690, 12] width 43 height 13
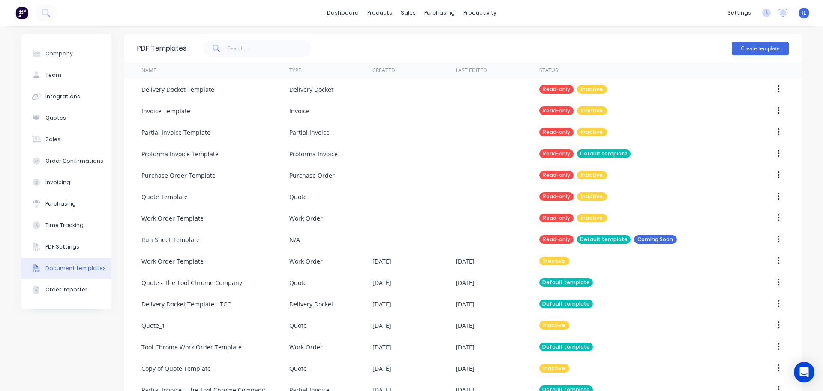
click at [201, 300] on div "Delivery Docket Template - TCC" at bounding box center [186, 303] width 90 height 9
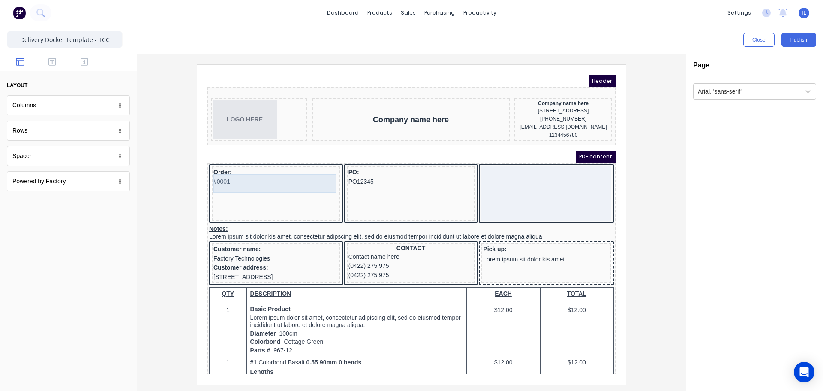
click at [210, 167] on div "Order: #0001" at bounding box center [265, 166] width 125 height 18
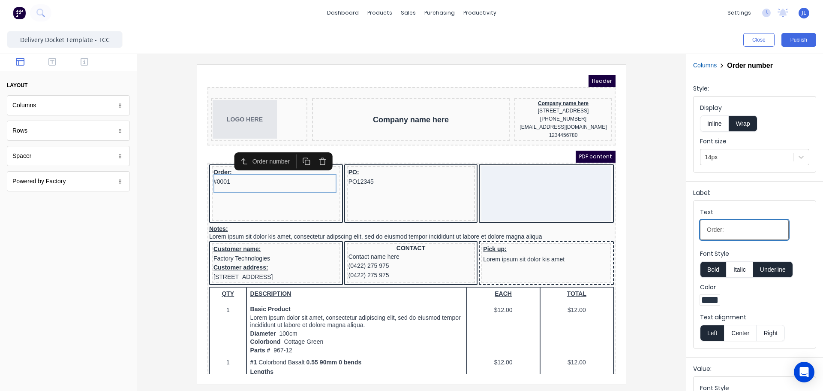
drag, startPoint x: 722, startPoint y: 230, endPoint x: 684, endPoint y: 228, distance: 37.8
click at [684, 228] on div "Close Publish Components layout Columns Columns Rows Rows Spacer Spacer Powered…" at bounding box center [411, 208] width 823 height 364
type input "Cartnote:"
click at [647, 230] on div at bounding box center [411, 223] width 535 height 319
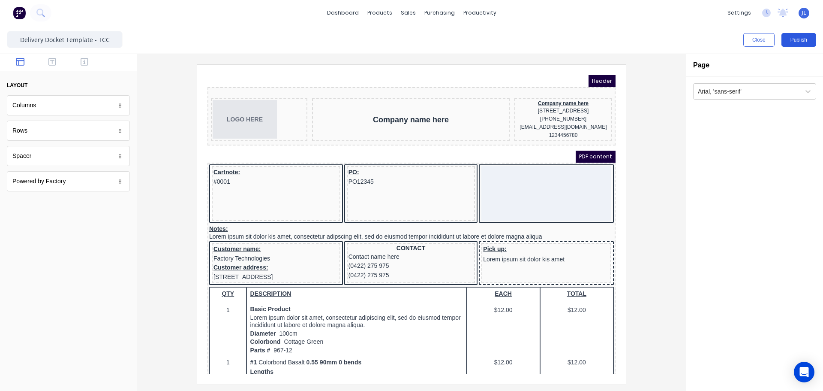
click at [800, 42] on button "Publish" at bounding box center [798, 40] width 35 height 14
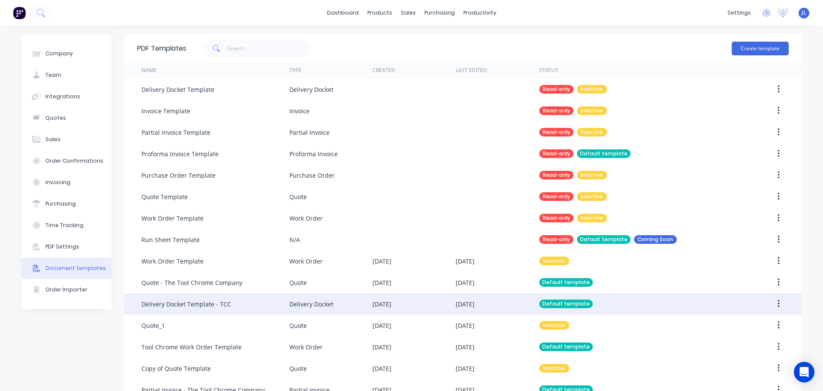
click at [239, 303] on div "Delivery Docket Template - TCC" at bounding box center [215, 303] width 148 height 21
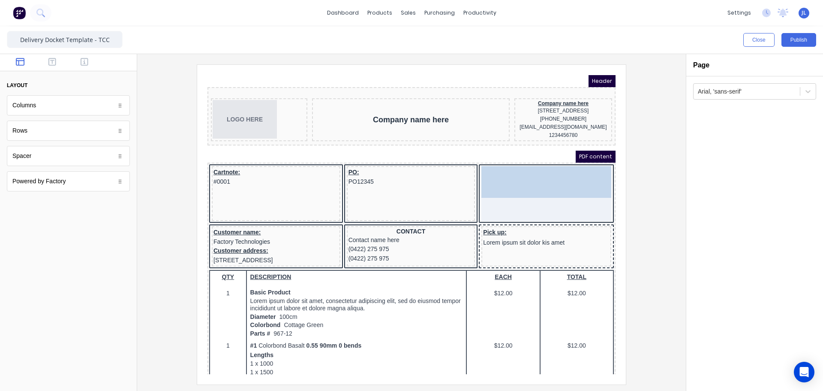
drag, startPoint x: 209, startPoint y: 224, endPoint x: 482, endPoint y: 186, distance: 275.2
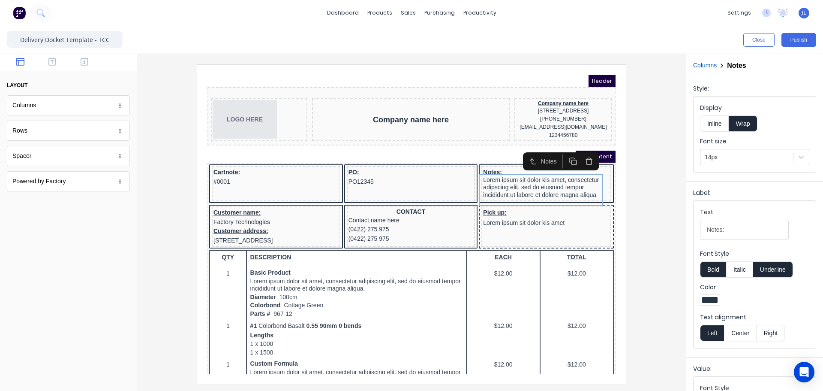
click at [177, 250] on div at bounding box center [411, 223] width 535 height 319
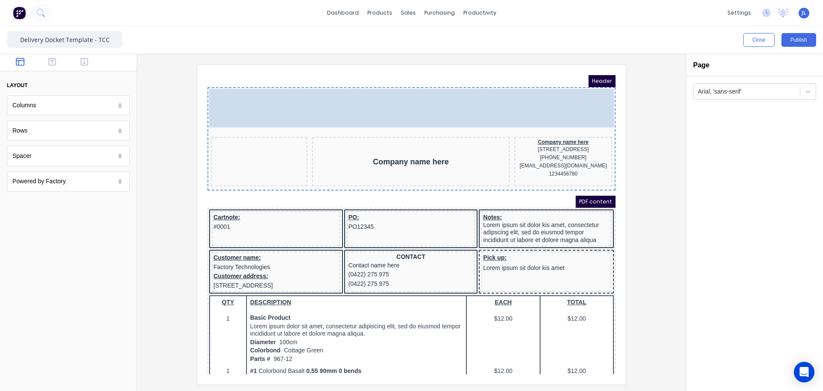
drag, startPoint x: 232, startPoint y: 105, endPoint x: 230, endPoint y: 91, distance: 13.5
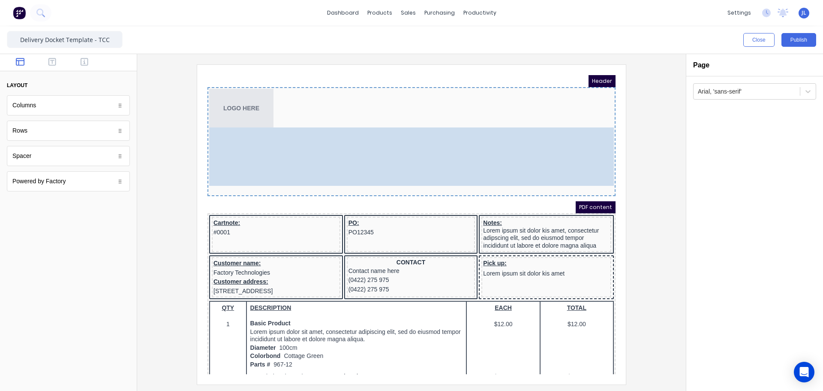
drag, startPoint x: 391, startPoint y: 148, endPoint x: 395, endPoint y: 143, distance: 6.7
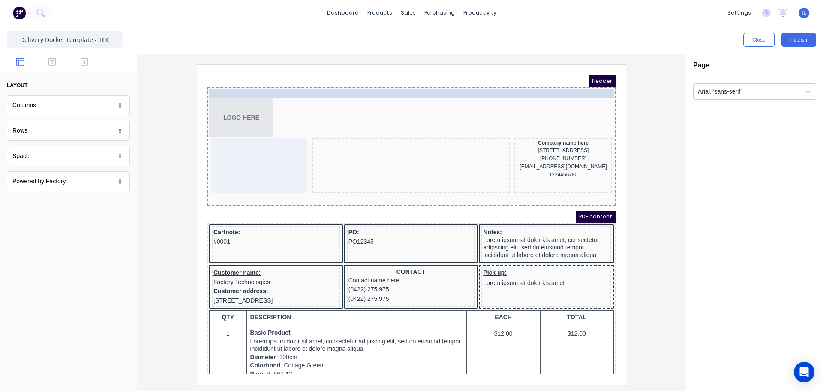
drag, startPoint x: 404, startPoint y: 142, endPoint x: 417, endPoint y: 92, distance: 51.8
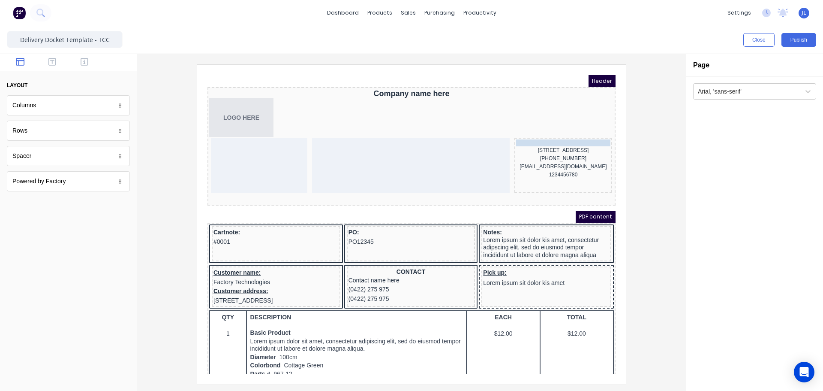
drag, startPoint x: 536, startPoint y: 130, endPoint x: 517, endPoint y: 136, distance: 19.7
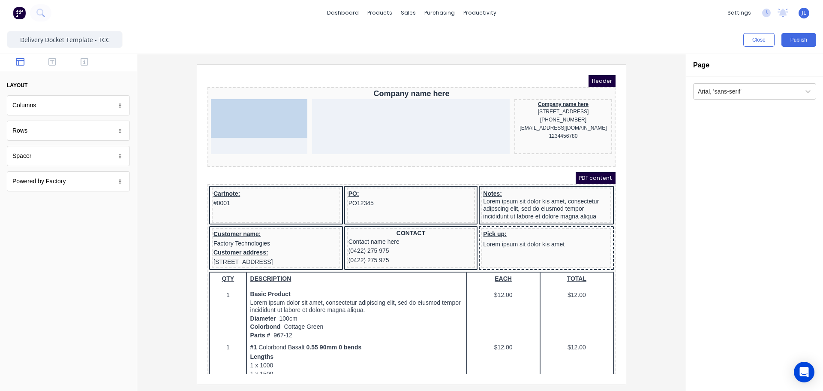
drag, startPoint x: 251, startPoint y: 118, endPoint x: 250, endPoint y: 140, distance: 21.5
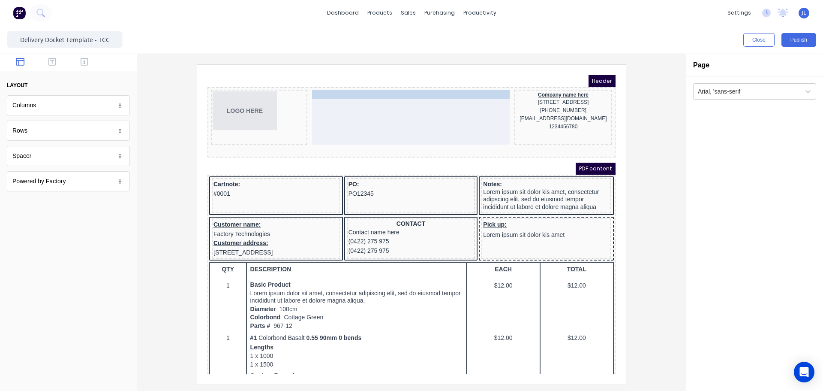
drag, startPoint x: 385, startPoint y: 82, endPoint x: 385, endPoint y: 101, distance: 18.9
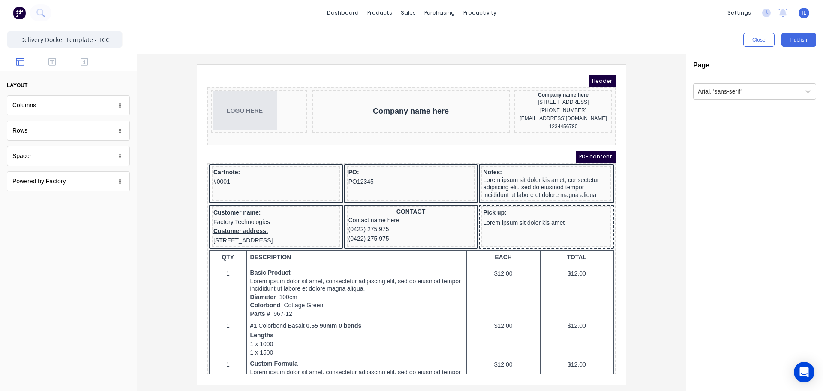
click at [260, 149] on div "PDF content" at bounding box center [401, 146] width 408 height 12
click at [247, 150] on div "PDF content" at bounding box center [401, 146] width 408 height 12
click at [96, 156] on div "Spacer" at bounding box center [68, 156] width 123 height 20
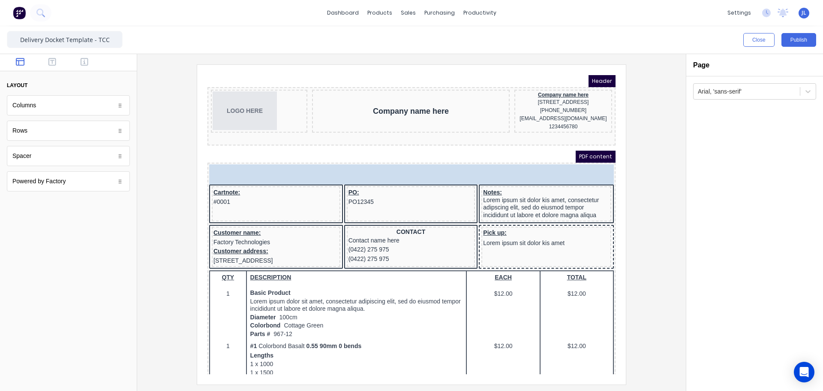
drag, startPoint x: 96, startPoint y: 157, endPoint x: 61, endPoint y: 141, distance: 38.4
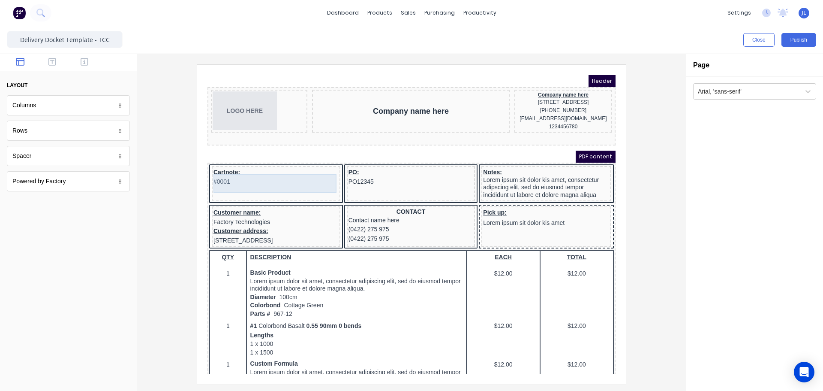
click at [246, 168] on div "Cartnote: #0001" at bounding box center [265, 166] width 125 height 18
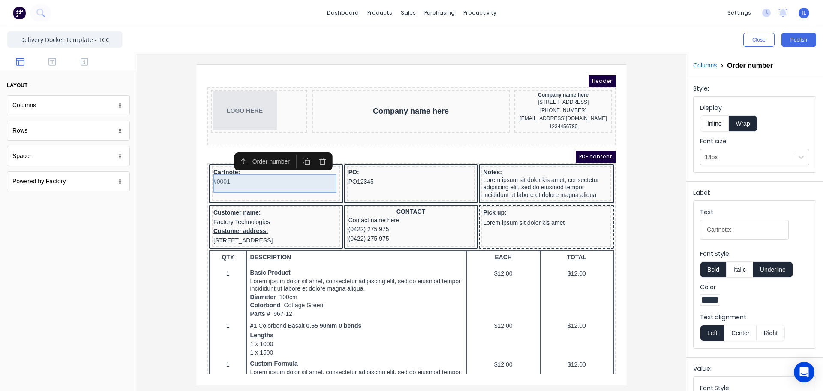
click at [214, 176] on div "Cartnote: #0001" at bounding box center [265, 166] width 125 height 18
click at [236, 168] on div "Cartnote: #0001" at bounding box center [265, 166] width 125 height 18
click at [244, 176] on div "Cartnote: #0001" at bounding box center [265, 166] width 125 height 18
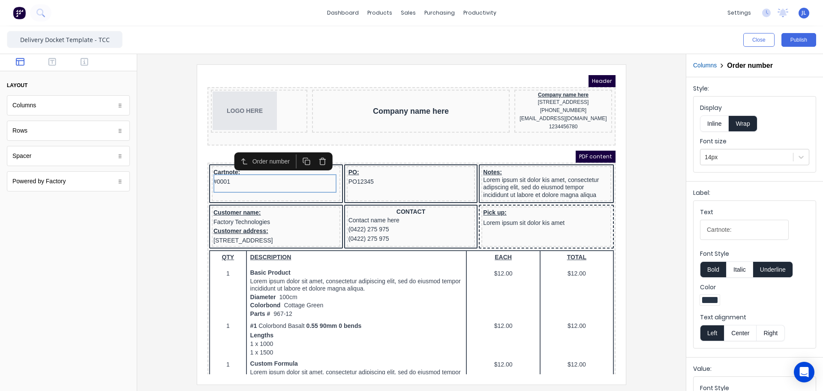
click at [708, 118] on button "Inline" at bounding box center [714, 123] width 29 height 16
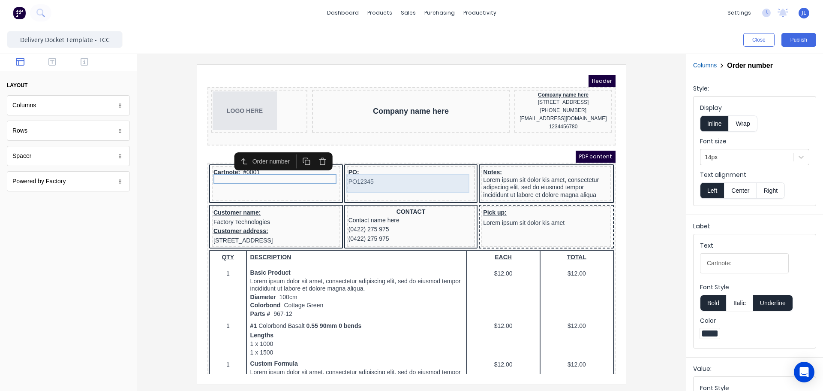
click at [402, 173] on div "PO: PO12345" at bounding box center [400, 166] width 125 height 18
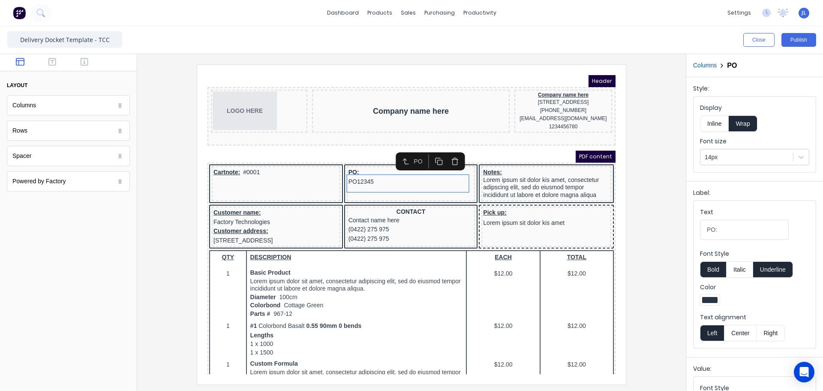
click at [718, 122] on button "Inline" at bounding box center [714, 123] width 29 height 16
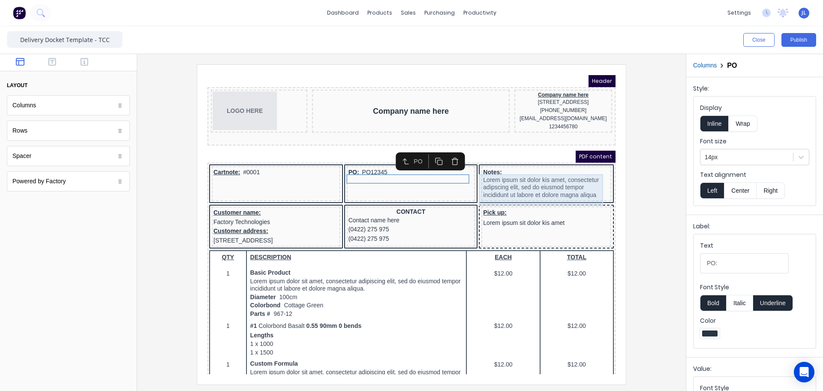
click at [531, 180] on div "Notes: Lorem ipsum sit dolor kis amet, consectetur adipscing elit, sed do eiusm…" at bounding box center [536, 173] width 126 height 32
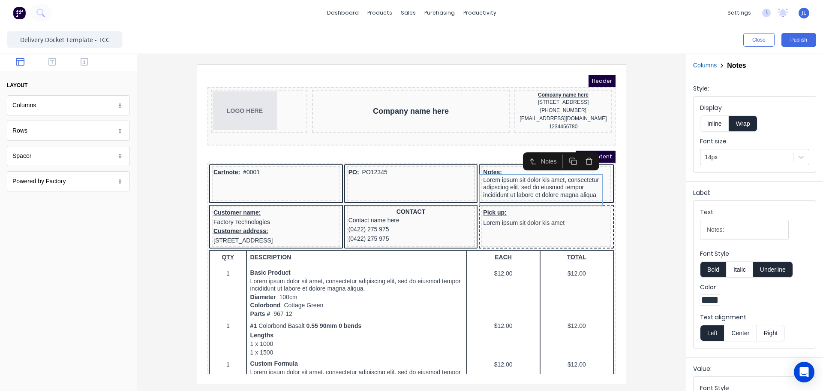
click at [721, 123] on button "Inline" at bounding box center [714, 123] width 29 height 16
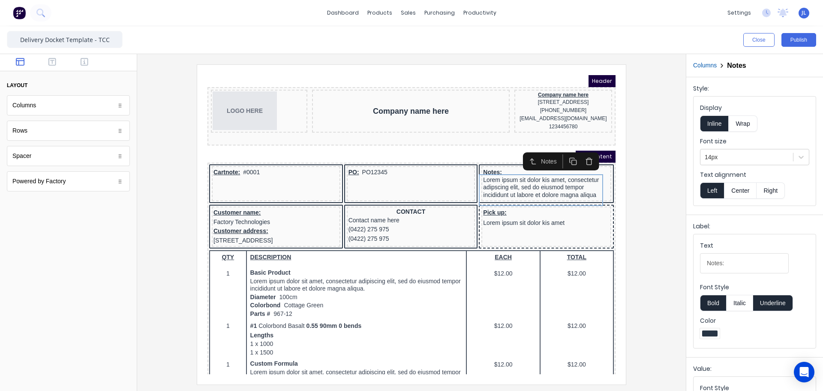
click at [656, 189] on div at bounding box center [411, 223] width 535 height 319
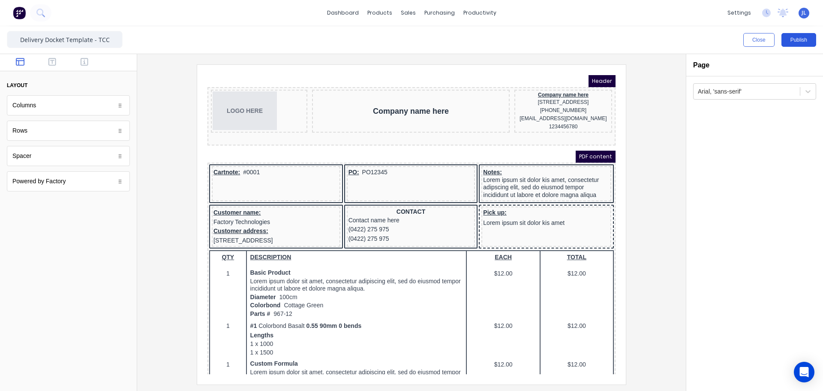
click at [795, 44] on button "Publish" at bounding box center [798, 40] width 35 height 14
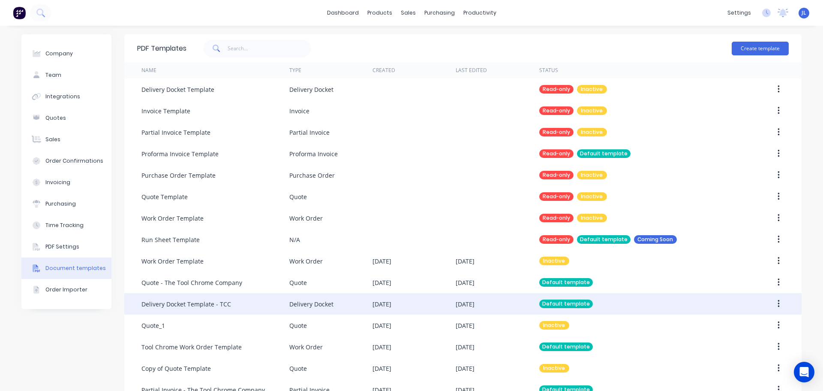
click at [464, 303] on div "[DATE]" at bounding box center [465, 303] width 19 height 9
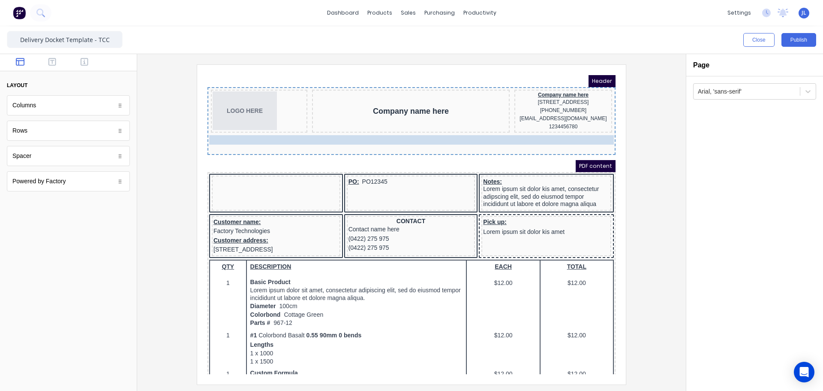
drag, startPoint x: 219, startPoint y: 169, endPoint x: 222, endPoint y: 140, distance: 29.2
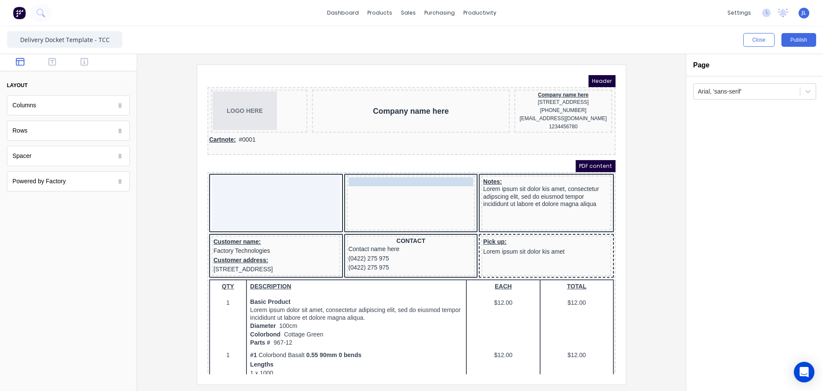
drag, startPoint x: 351, startPoint y: 175, endPoint x: 383, endPoint y: 180, distance: 32.6
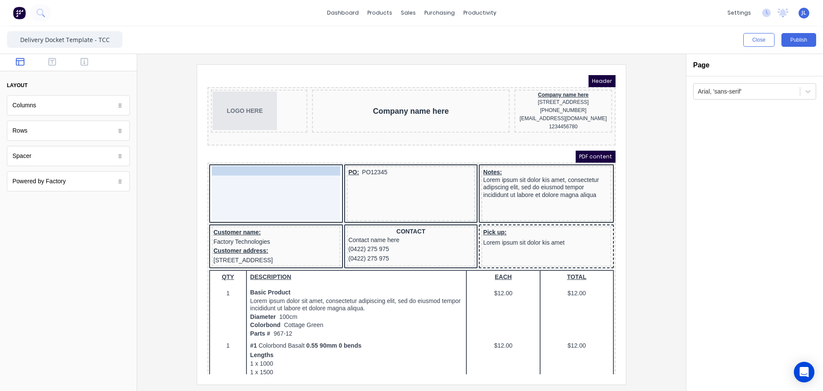
drag, startPoint x: 215, startPoint y: 137, endPoint x: 216, endPoint y: 169, distance: 32.2
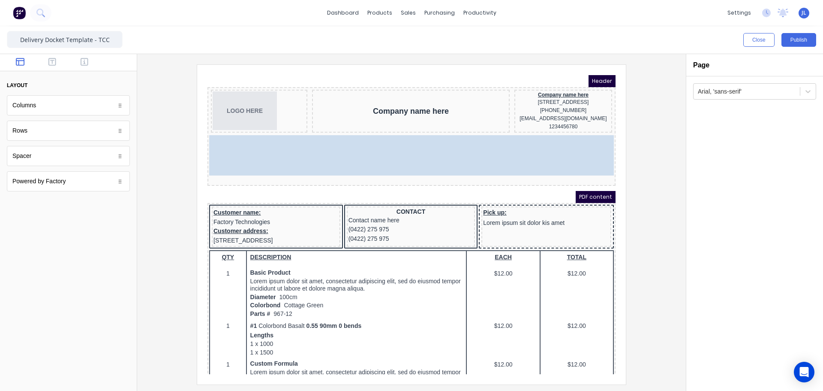
drag, startPoint x: 397, startPoint y: 162, endPoint x: 394, endPoint y: 129, distance: 33.6
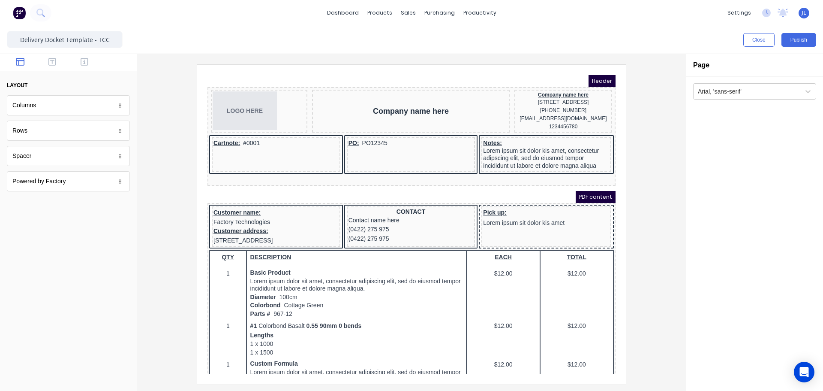
click at [363, 192] on div "PDF content" at bounding box center [401, 186] width 408 height 12
click at [422, 187] on div "PDF content" at bounding box center [401, 186] width 408 height 12
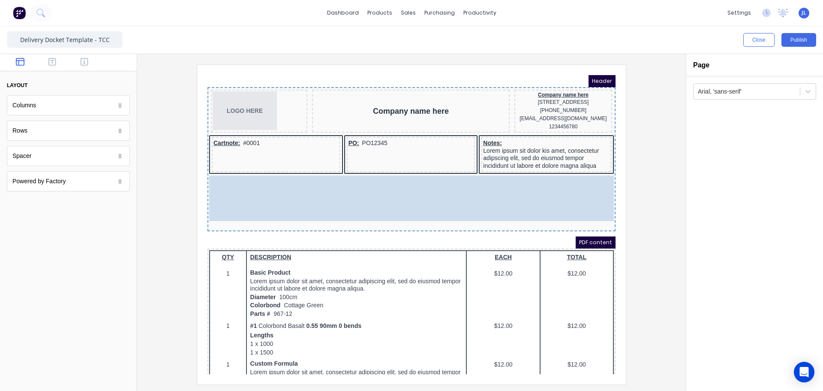
drag, startPoint x: 350, startPoint y: 204, endPoint x: 350, endPoint y: 170, distance: 33.9
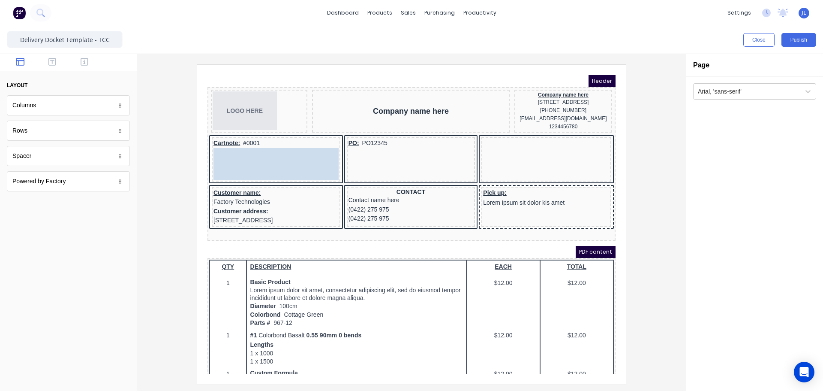
drag, startPoint x: 477, startPoint y: 138, endPoint x: 230, endPoint y: 154, distance: 247.4
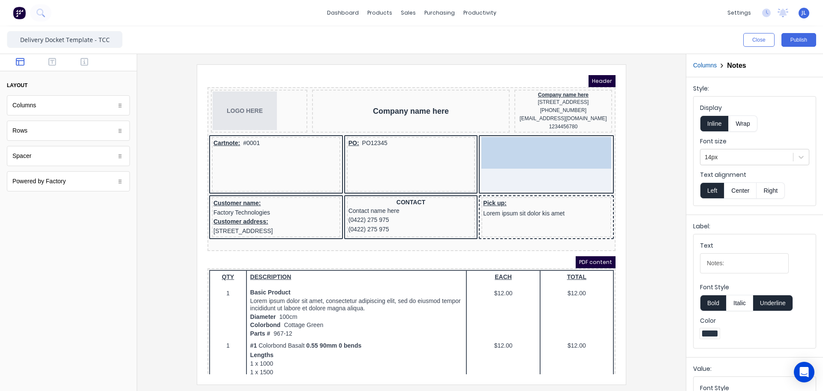
drag, startPoint x: 245, startPoint y: 148, endPoint x: 487, endPoint y: 139, distance: 241.9
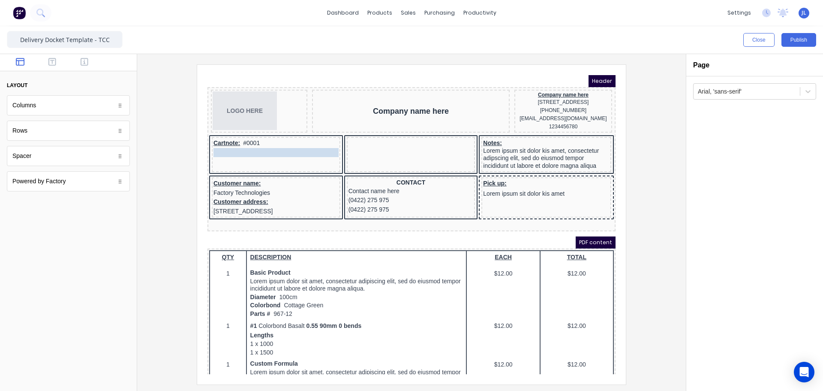
drag, startPoint x: 343, startPoint y: 139, endPoint x: 245, endPoint y: 148, distance: 98.5
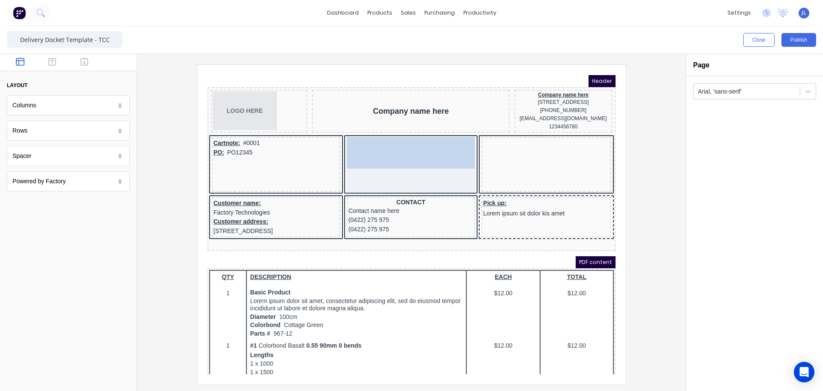
drag, startPoint x: 481, startPoint y: 138, endPoint x: 371, endPoint y: 140, distance: 109.3
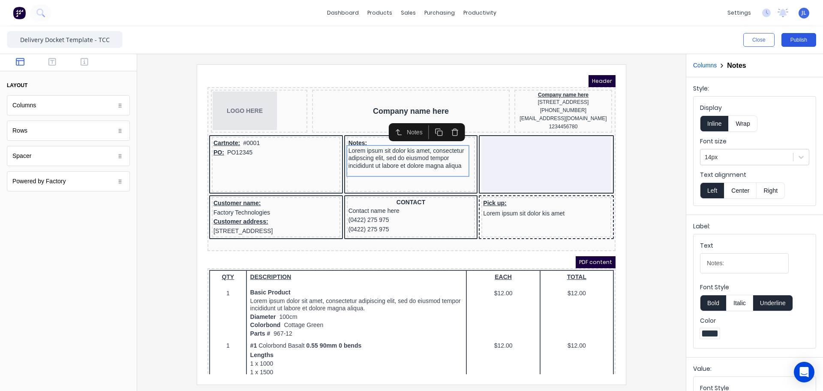
click at [793, 39] on button "Publish" at bounding box center [798, 40] width 35 height 14
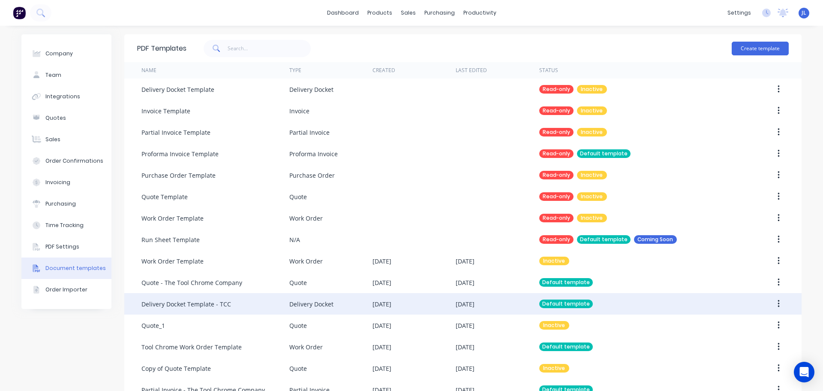
click at [391, 308] on div "[DATE]" at bounding box center [382, 303] width 19 height 9
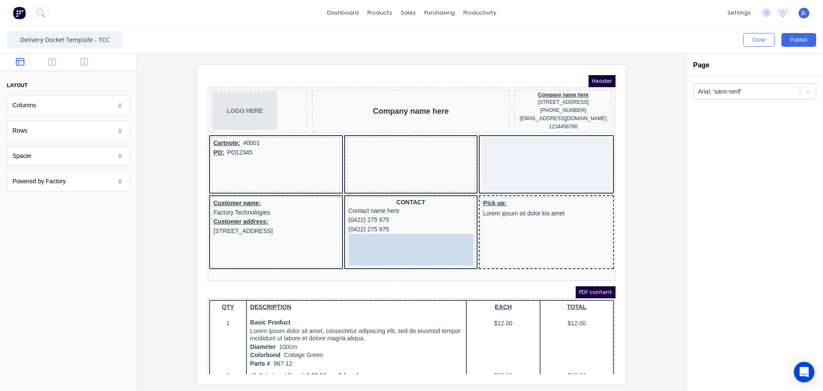
drag, startPoint x: 347, startPoint y: 141, endPoint x: 350, endPoint y: 239, distance: 98.2
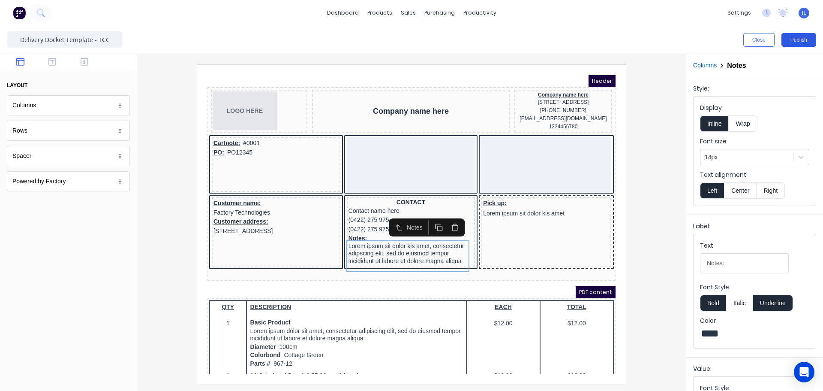
click at [802, 39] on button "Publish" at bounding box center [798, 40] width 35 height 14
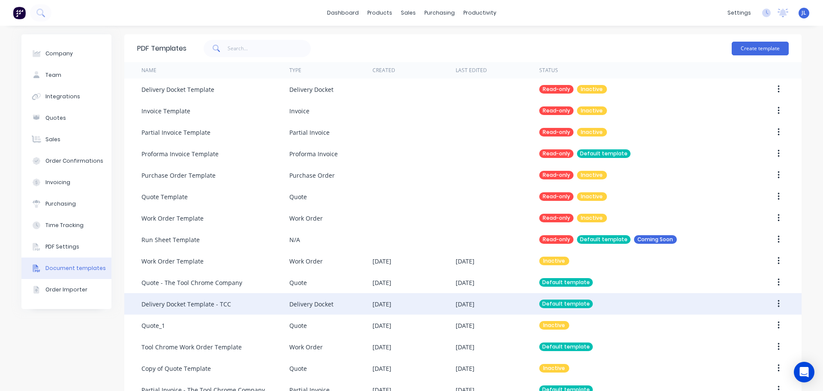
click at [470, 299] on div "[DATE]" at bounding box center [465, 303] width 19 height 9
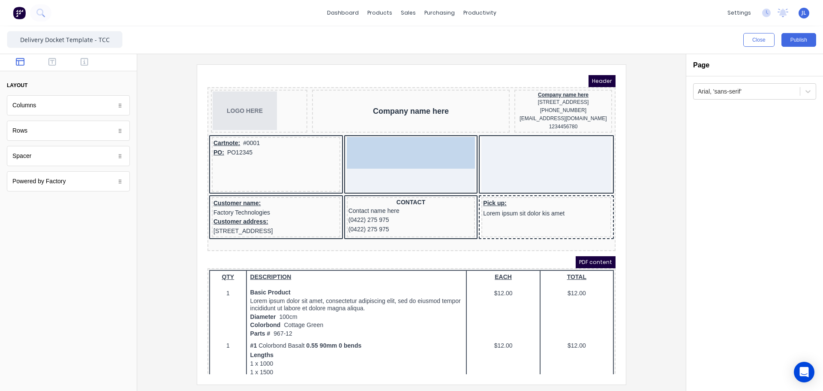
drag, startPoint x: 355, startPoint y: 220, endPoint x: 350, endPoint y: 137, distance: 83.3
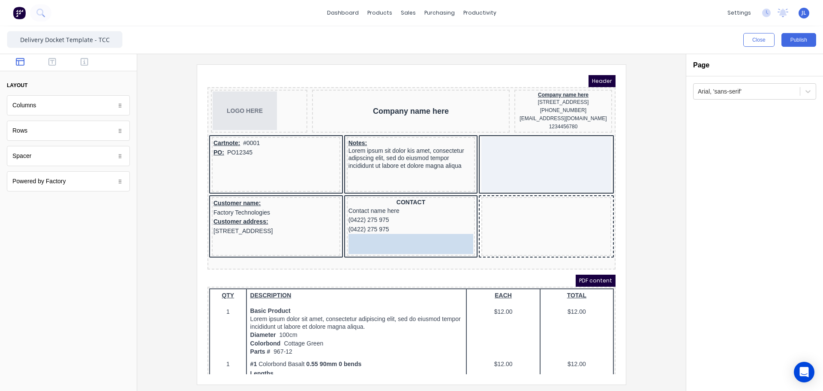
drag, startPoint x: 481, startPoint y: 199, endPoint x: 362, endPoint y: 235, distance: 124.6
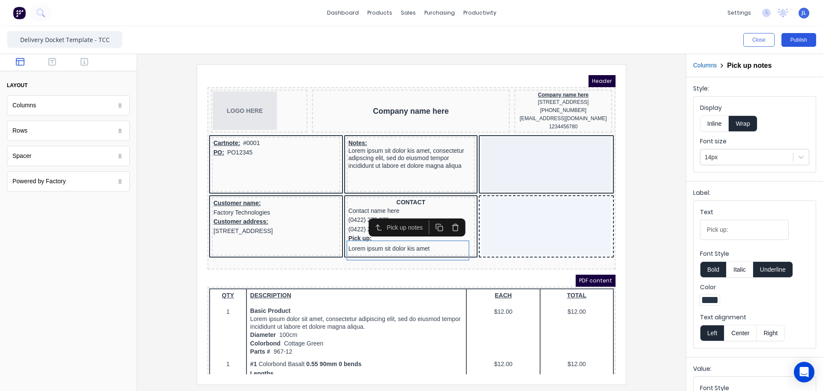
click at [791, 36] on button "Publish" at bounding box center [798, 40] width 35 height 14
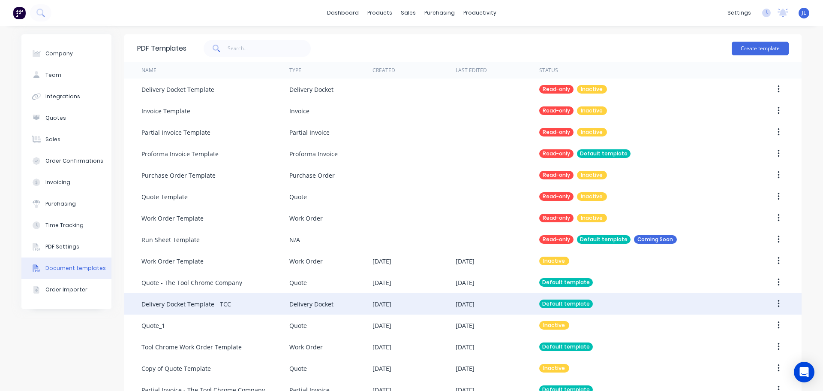
click at [340, 294] on div "Delivery Docket" at bounding box center [330, 303] width 83 height 21
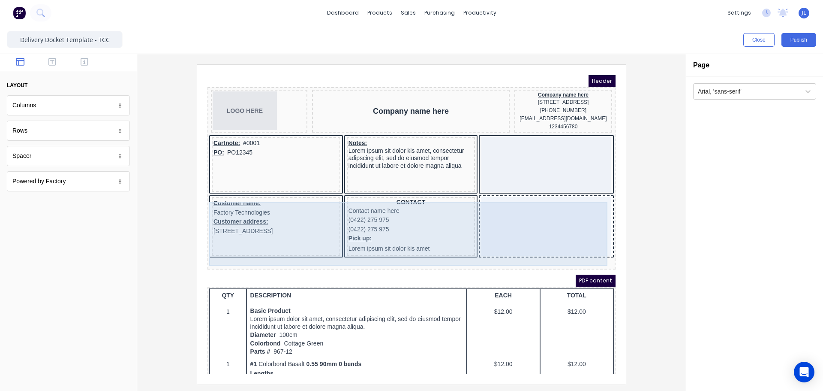
click at [497, 234] on div at bounding box center [536, 215] width 130 height 59
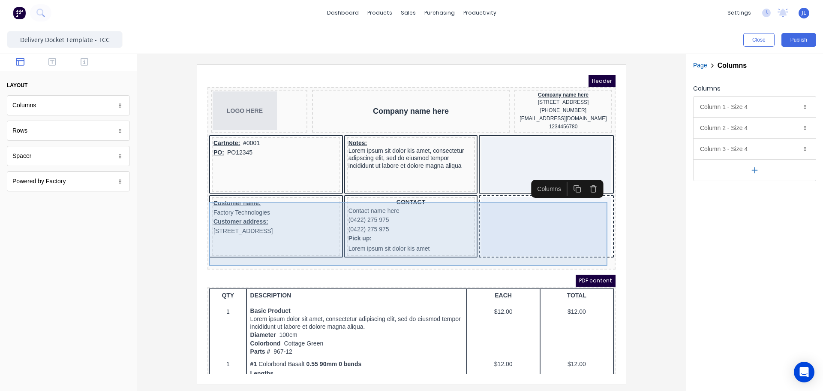
click at [465, 207] on div "Customer name: Factory Technologies Customer address: [STREET_ADDRESS] CONTACT …" at bounding box center [401, 217] width 405 height 64
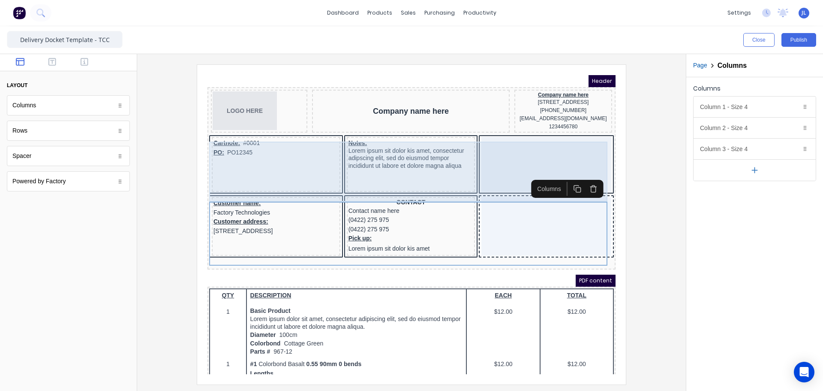
click at [487, 151] on div at bounding box center [536, 153] width 130 height 55
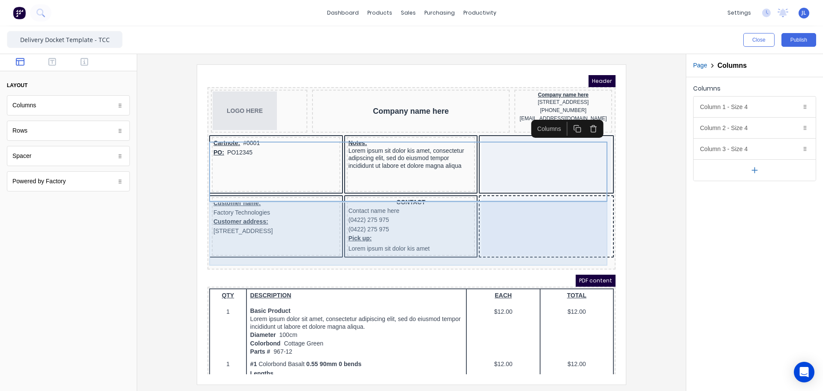
click at [542, 233] on div at bounding box center [536, 215] width 130 height 59
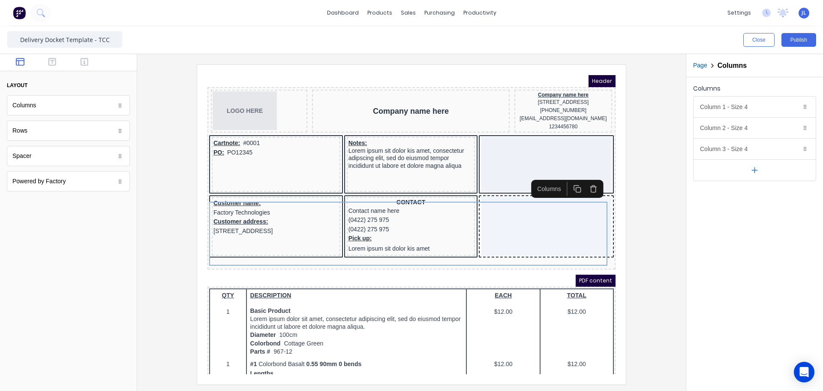
click at [337, 259] on div "LOGO HERE Company name here Company name here [STREET_ADDRESS], [PHONE_NUMBER] …" at bounding box center [401, 168] width 408 height 182
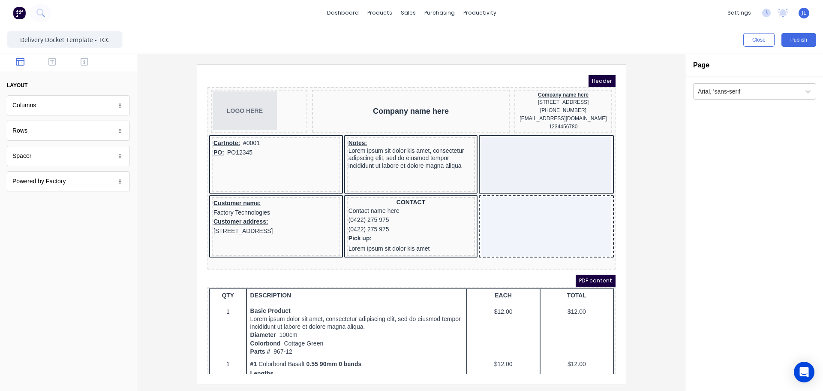
click at [72, 155] on div "Spacer" at bounding box center [68, 156] width 123 height 20
click at [53, 62] on icon "button" at bounding box center [52, 61] width 8 height 9
click at [85, 66] on icon "button" at bounding box center [85, 61] width 8 height 9
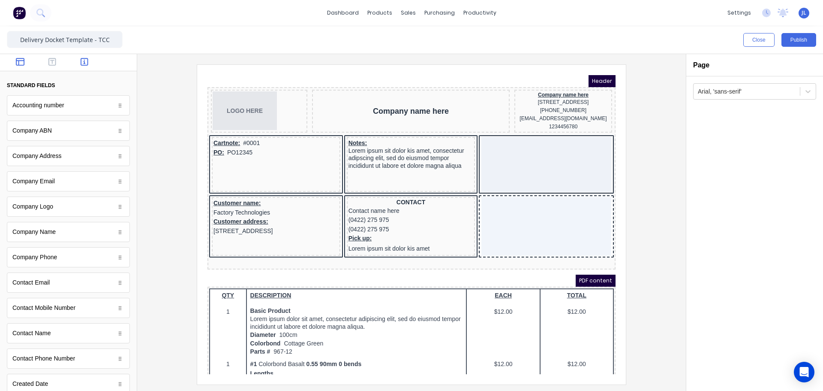
click at [22, 61] on icon "button" at bounding box center [20, 62] width 9 height 8
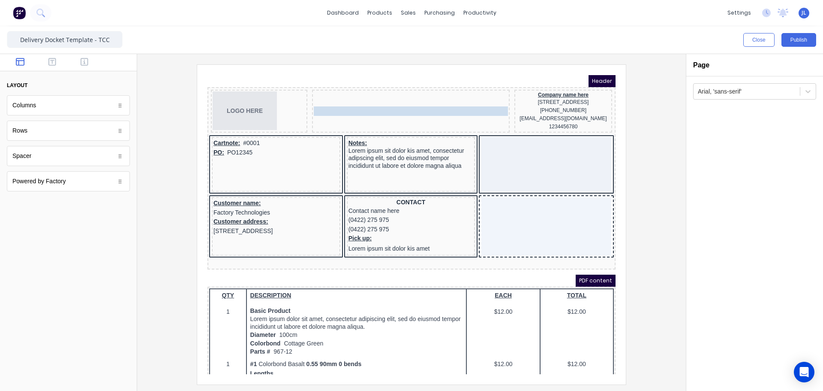
drag, startPoint x: 383, startPoint y: 105, endPoint x: 385, endPoint y: 93, distance: 11.9
click at [385, 93] on body "Header LOGO HERE Company name here Company name here Company name here 234 Beac…" at bounding box center [401, 214] width 408 height 299
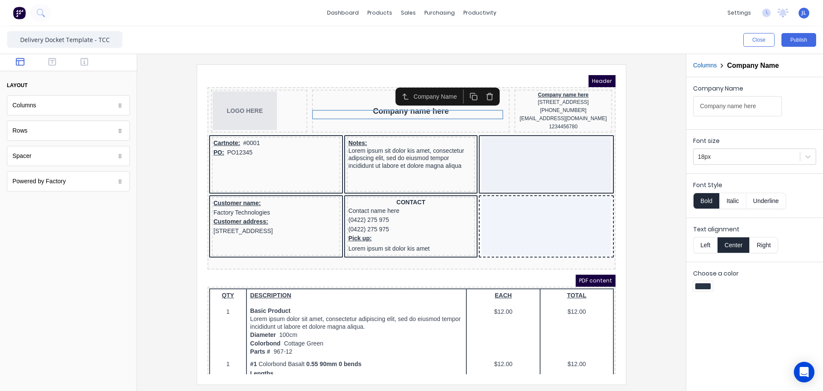
click at [711, 240] on button "Left" at bounding box center [705, 245] width 24 height 16
click at [731, 242] on button "Center" at bounding box center [733, 245] width 33 height 16
click at [478, 86] on icon "button" at bounding box center [479, 86] width 8 height 8
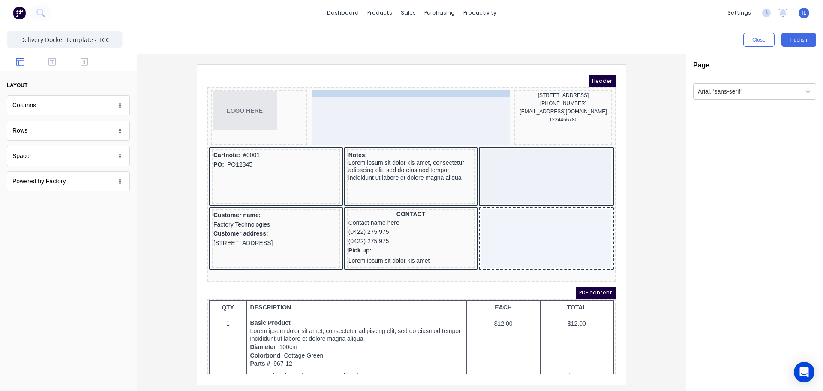
drag, startPoint x: 548, startPoint y: 83, endPoint x: 402, endPoint y: 84, distance: 146.6
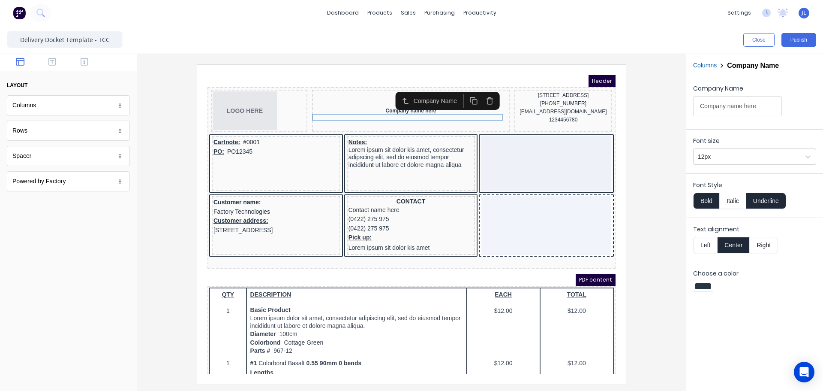
click at [538, 81] on div "[STREET_ADDRESS]" at bounding box center [553, 85] width 94 height 8
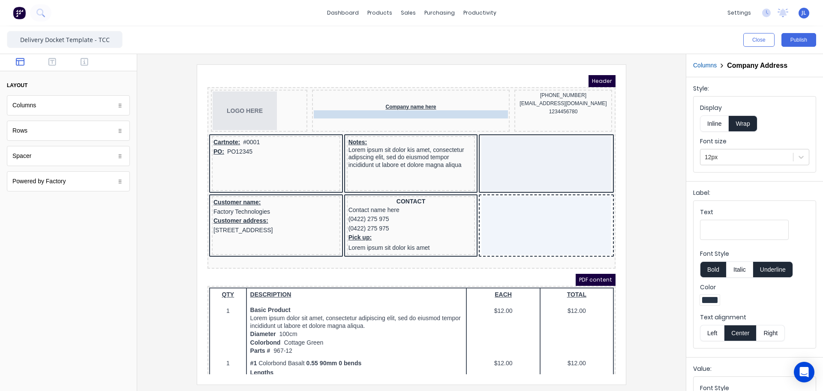
drag, startPoint x: 540, startPoint y: 90, endPoint x: 400, endPoint y: 108, distance: 141.2
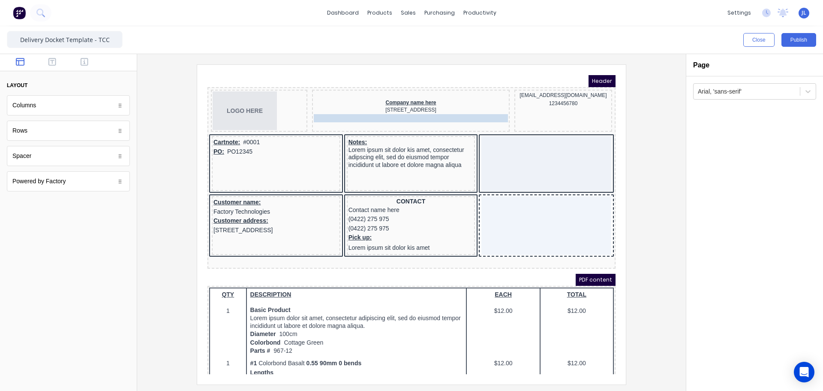
drag, startPoint x: 542, startPoint y: 83, endPoint x: 391, endPoint y: 109, distance: 153.2
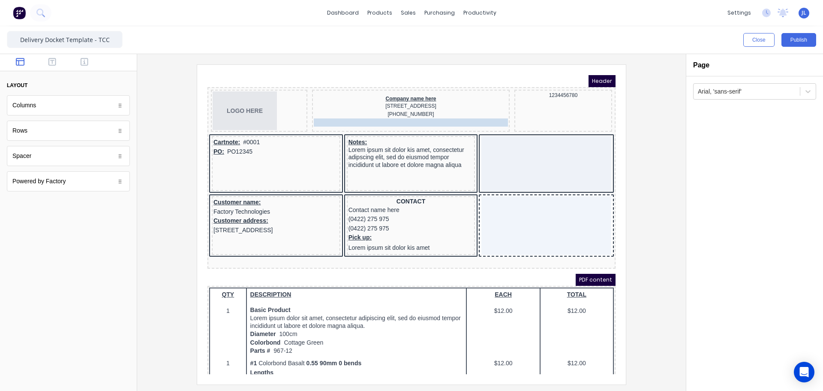
drag, startPoint x: 540, startPoint y: 86, endPoint x: 389, endPoint y: 111, distance: 152.9
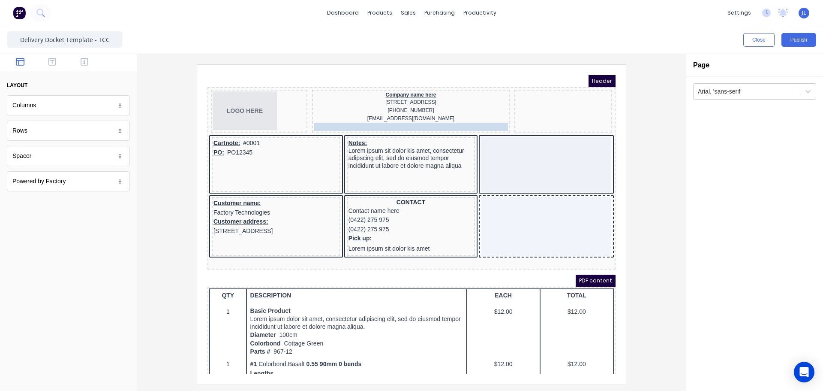
drag, startPoint x: 550, startPoint y: 84, endPoint x: 397, endPoint y: 115, distance: 156.6
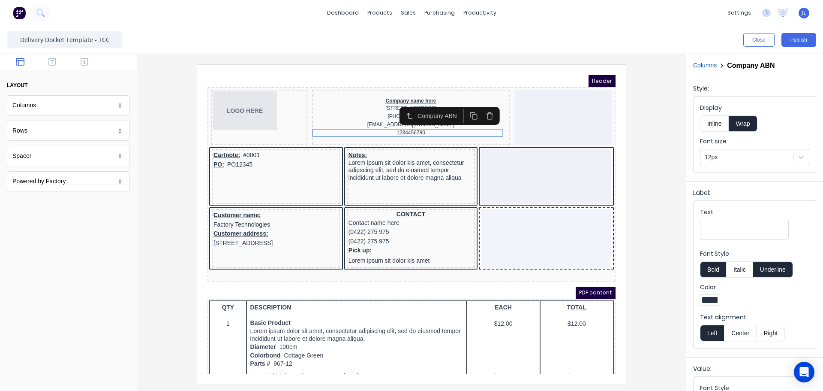
click at [168, 147] on div at bounding box center [411, 223] width 535 height 319
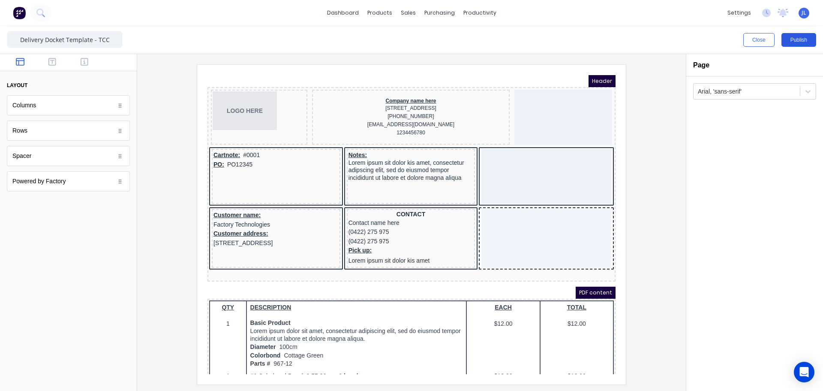
click at [793, 42] on button "Publish" at bounding box center [798, 40] width 35 height 14
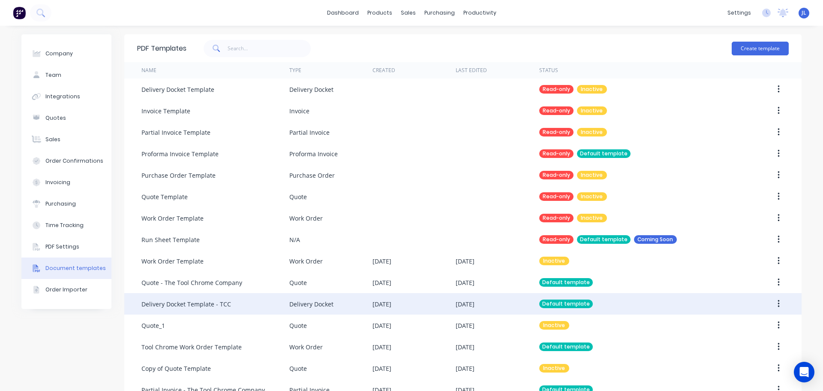
click at [494, 306] on div "[DATE]" at bounding box center [497, 303] width 83 height 21
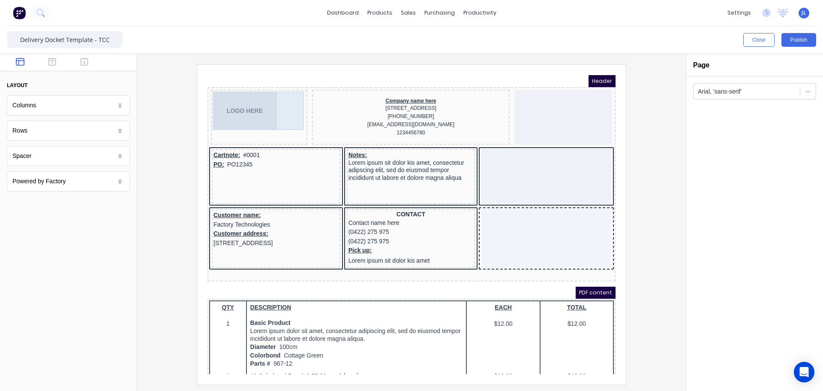
click at [255, 106] on div "LOGO HERE" at bounding box center [248, 100] width 93 height 39
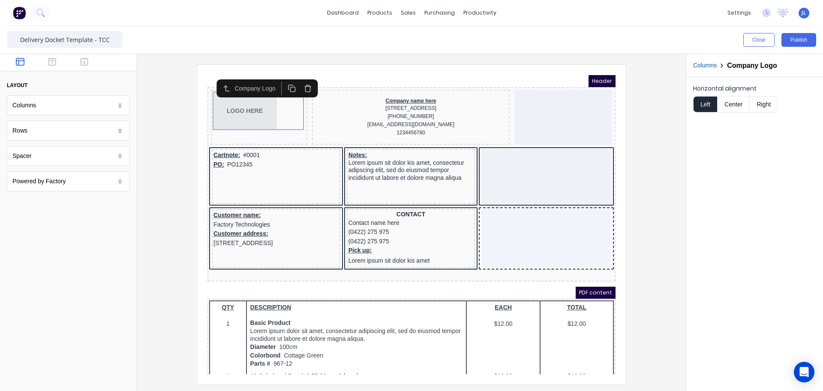
click at [735, 104] on button "Center" at bounding box center [733, 104] width 33 height 16
click at [705, 106] on button "Left" at bounding box center [705, 104] width 24 height 16
click at [720, 147] on div "Horizontal alignment Left Center Right" at bounding box center [754, 233] width 137 height 313
click at [183, 257] on div at bounding box center [411, 223] width 535 height 319
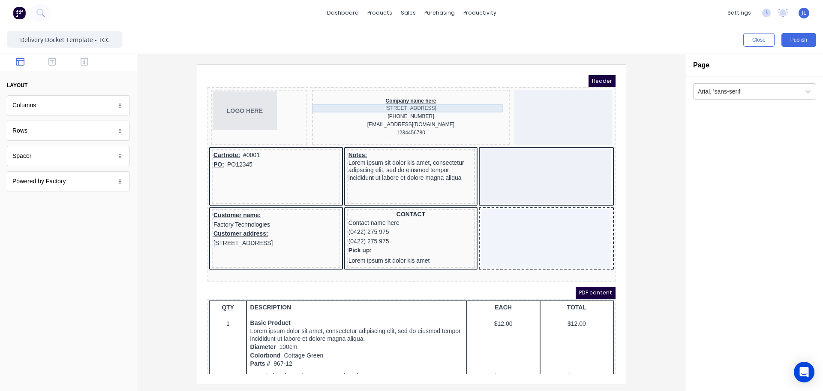
click at [454, 96] on div "[STREET_ADDRESS]" at bounding box center [400, 98] width 194 height 8
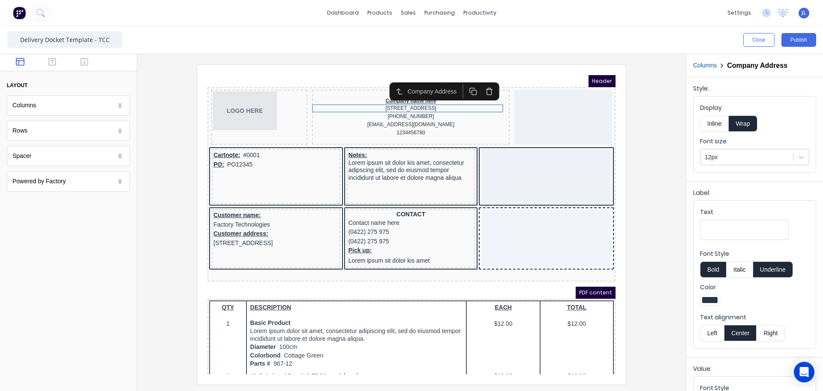
click at [717, 127] on button "Inline" at bounding box center [714, 123] width 29 height 16
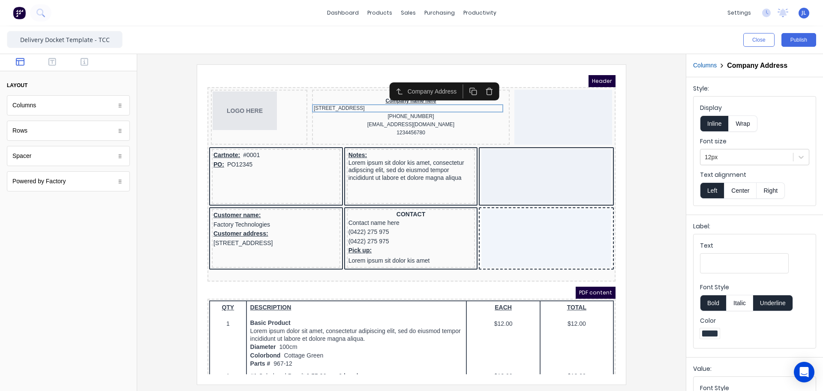
click at [737, 126] on button "Wrap" at bounding box center [743, 123] width 28 height 16
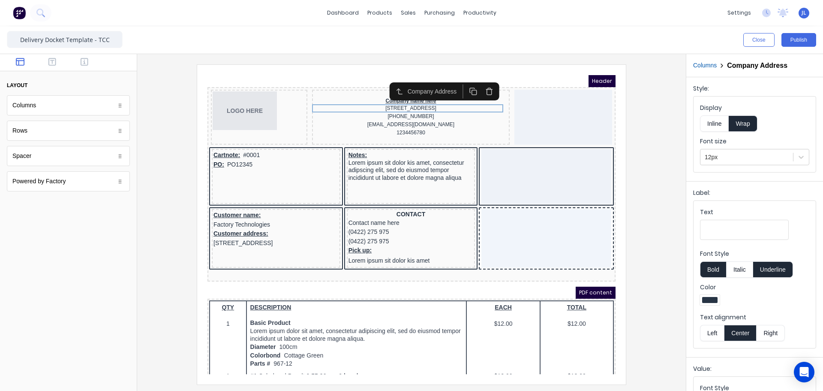
click at [642, 99] on div at bounding box center [411, 223] width 535 height 319
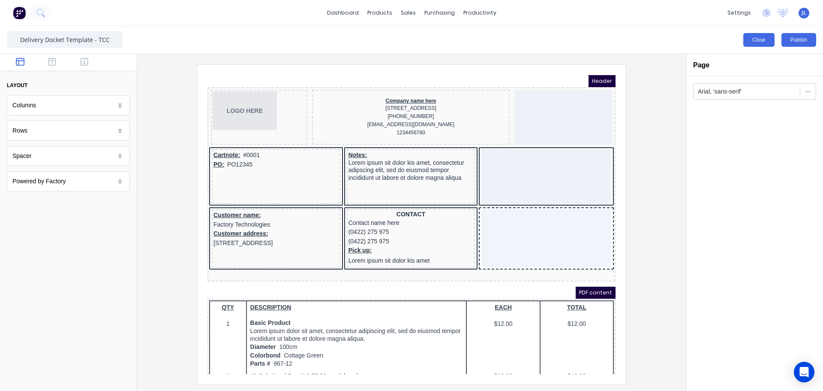
click at [771, 44] on button "Close" at bounding box center [758, 40] width 31 height 14
